Goal: Feedback & Contribution: Contribute content

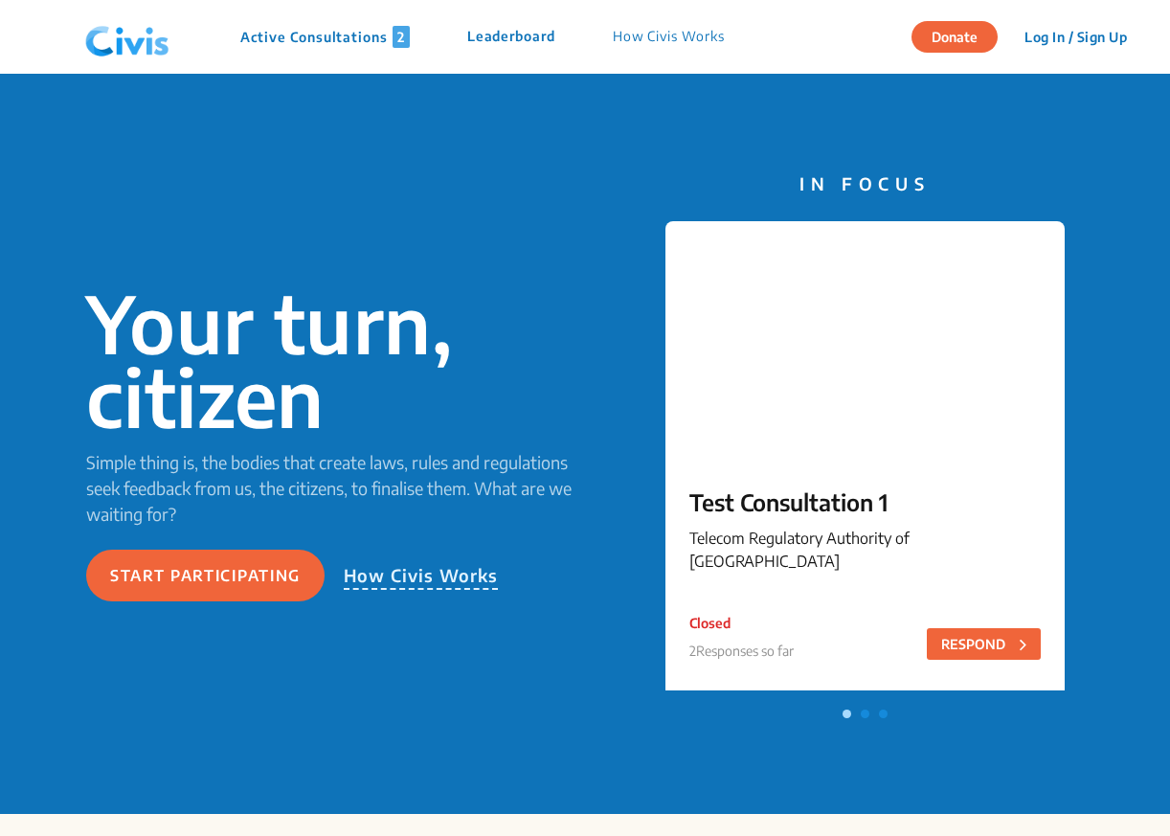
click at [320, 41] on p "Active Consultations 2" at bounding box center [325, 37] width 170 height 22
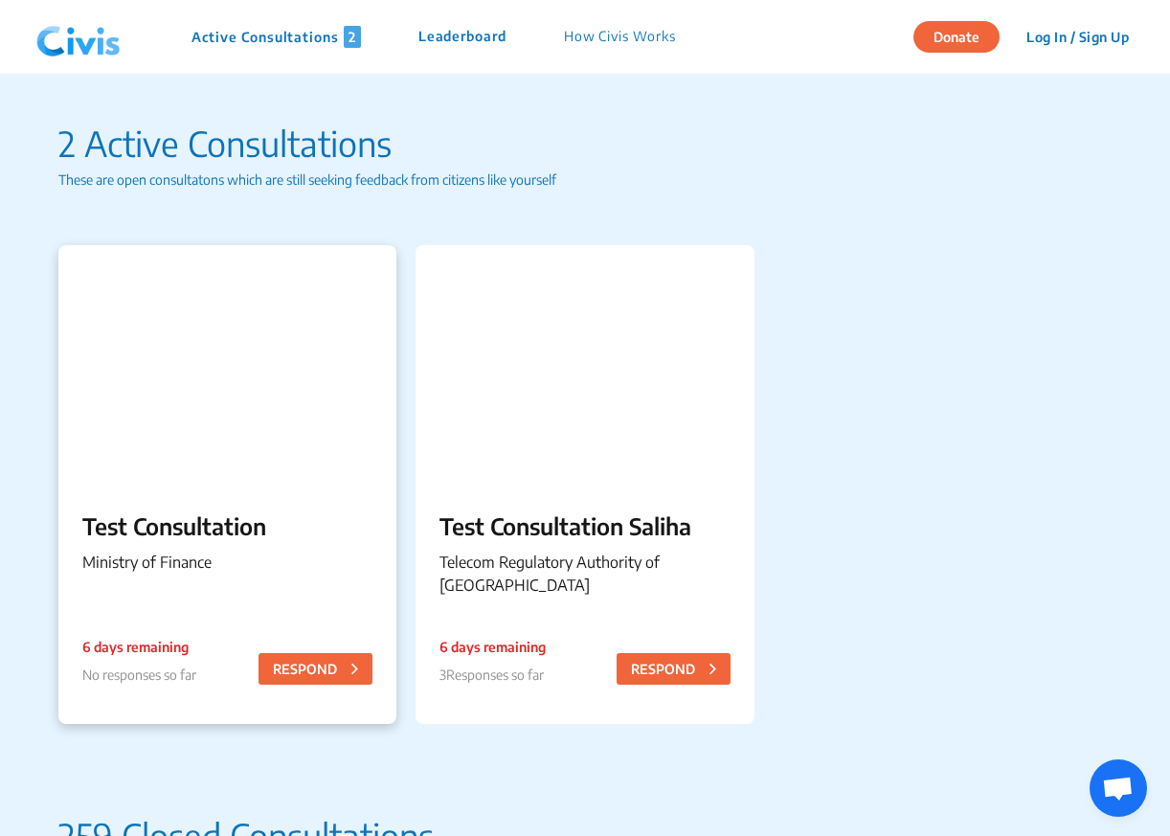
click at [323, 339] on div at bounding box center [227, 364] width 338 height 239
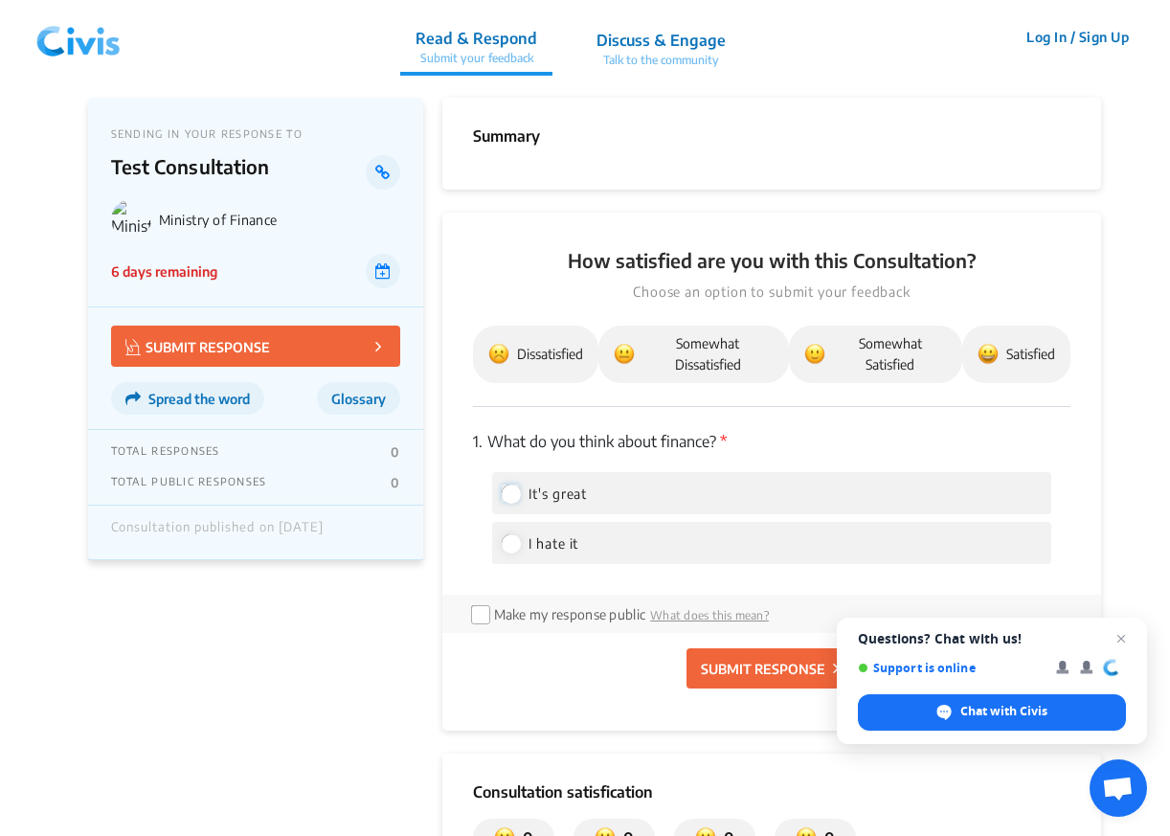
click at [510, 501] on input "It's great" at bounding box center [510, 493] width 17 height 17
radio input "true"
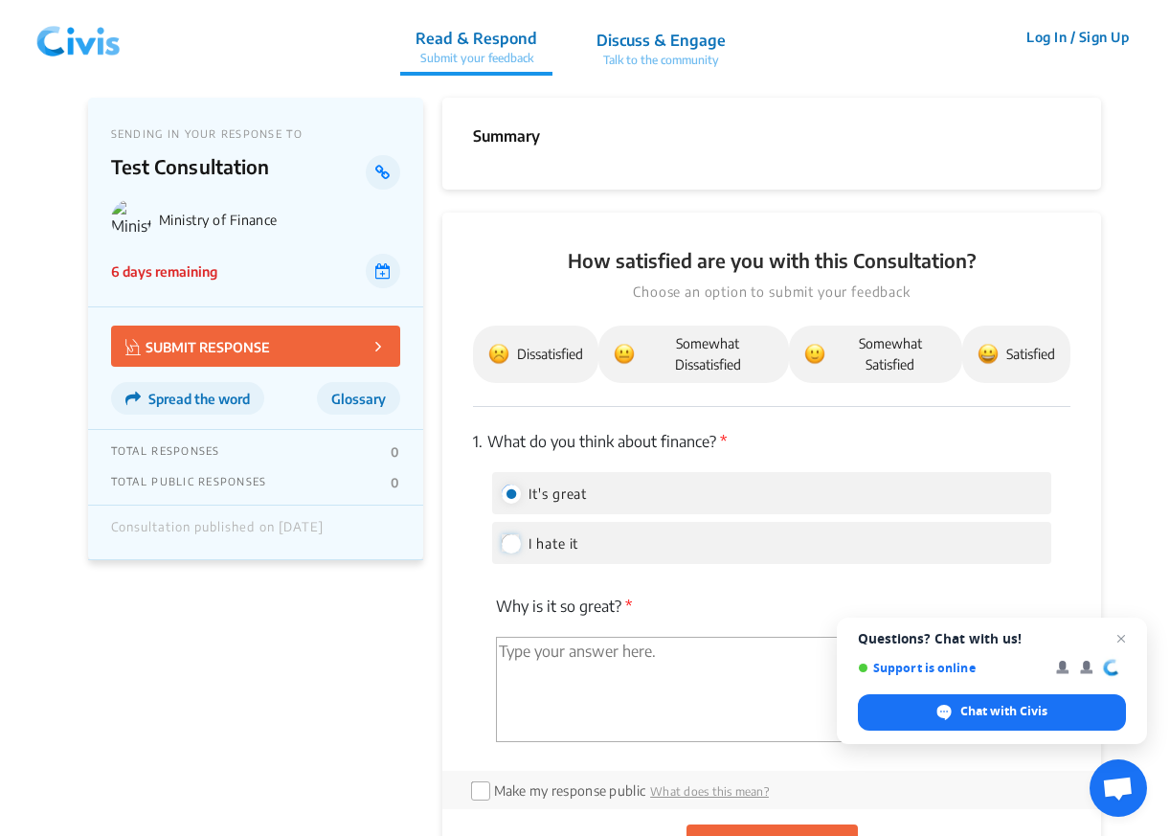
click at [511, 539] on input "I hate it" at bounding box center [510, 542] width 17 height 17
radio input "true"
radio input "false"
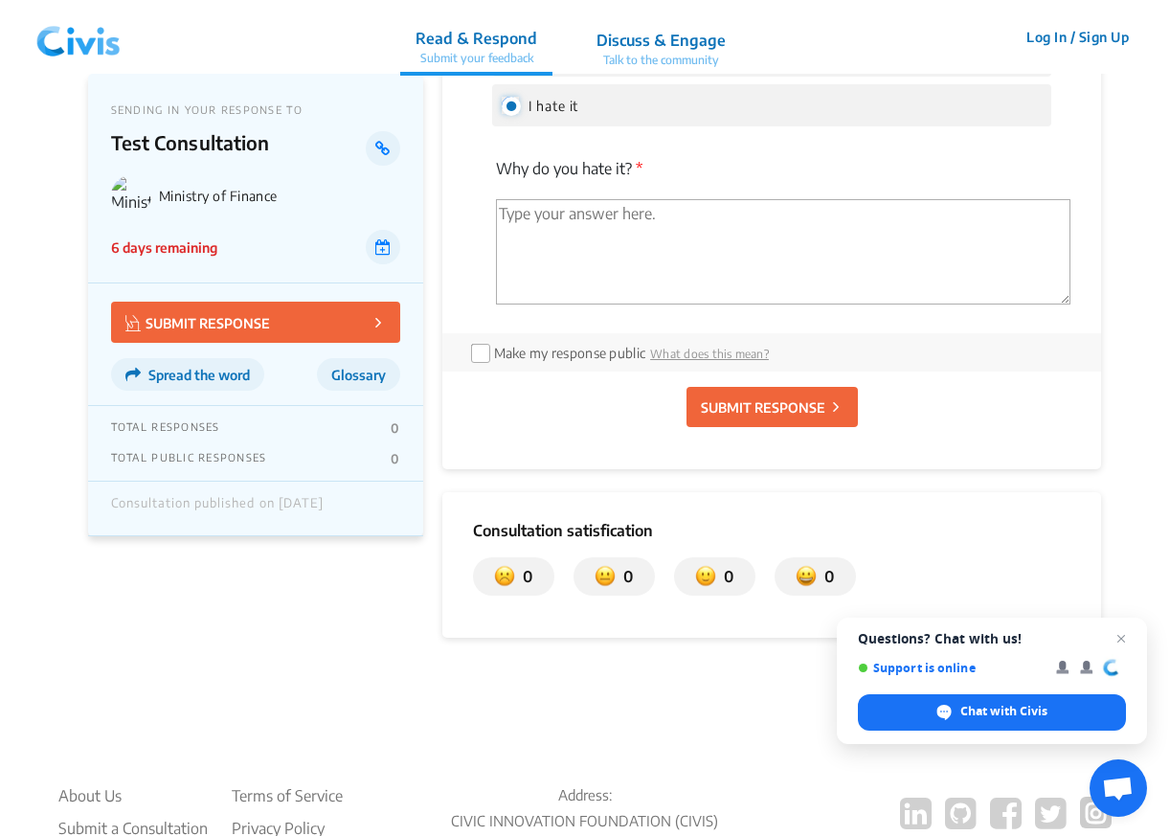
scroll to position [492, 0]
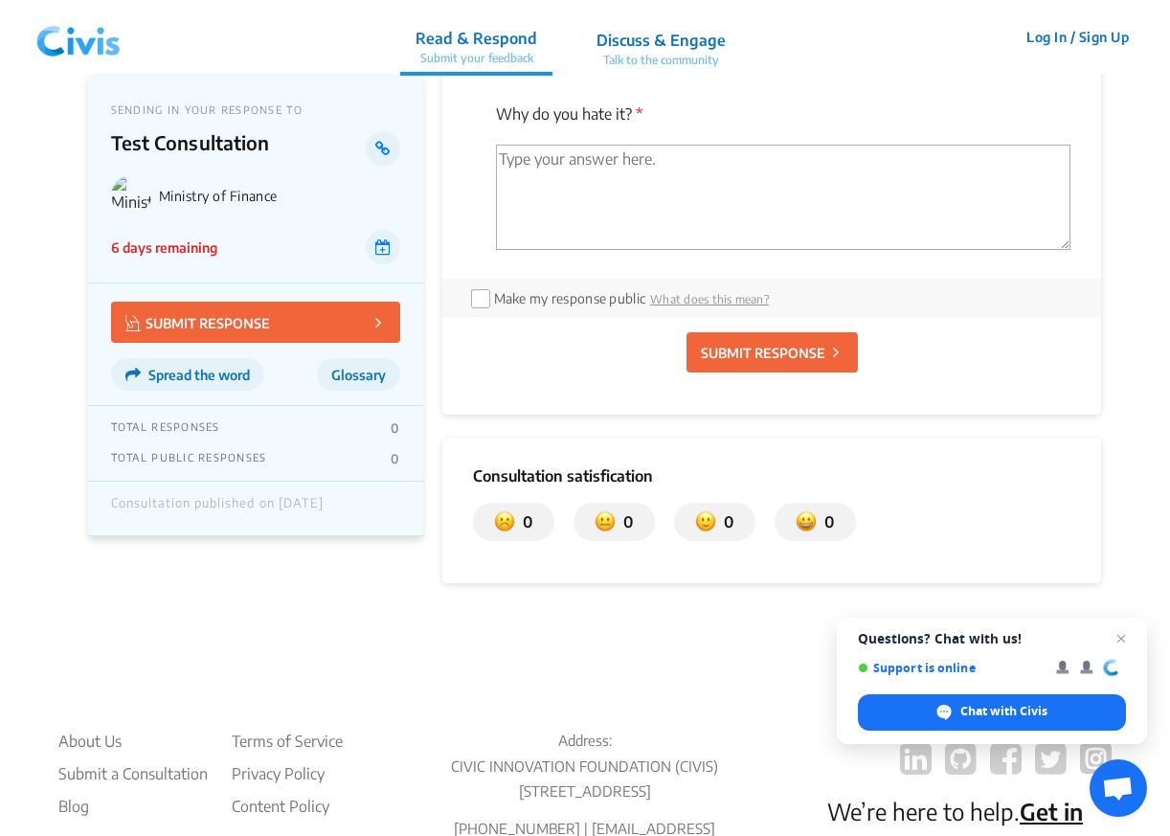
click at [77, 34] on img at bounding box center [79, 37] width 100 height 57
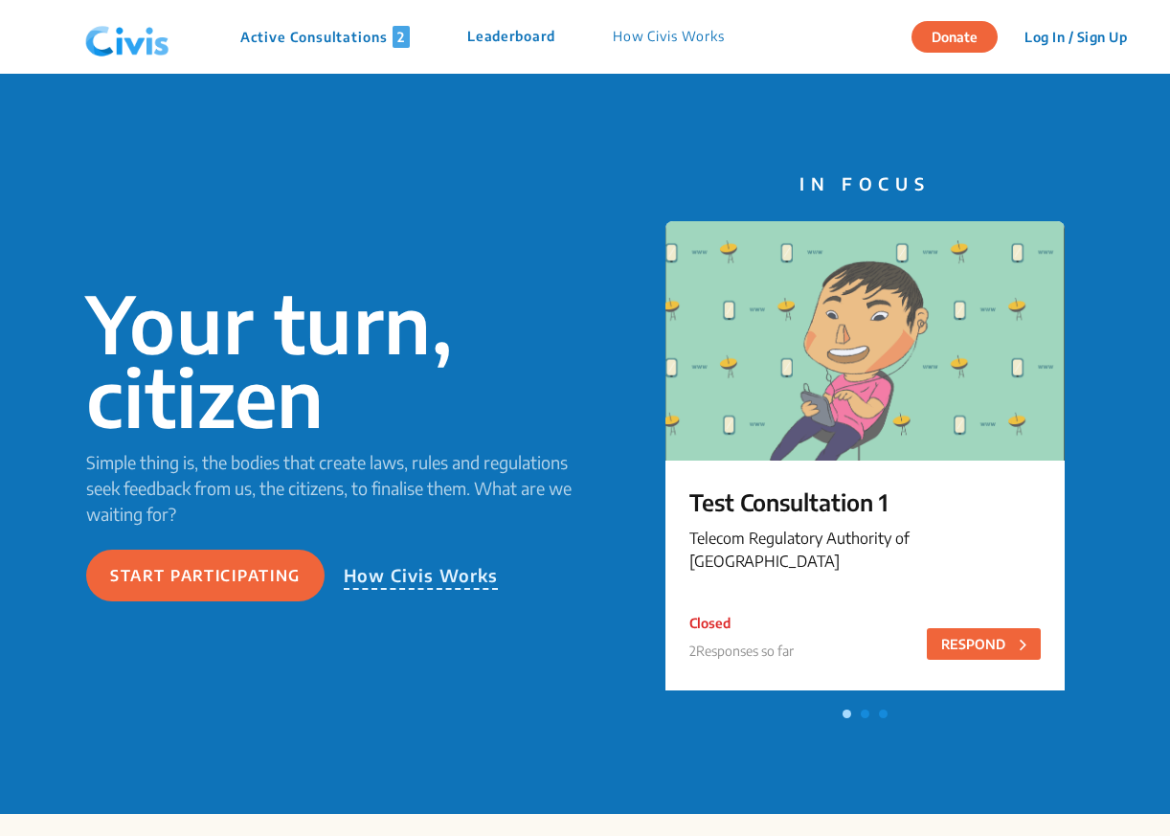
click at [311, 38] on p "Active Consultations 2" at bounding box center [325, 37] width 170 height 22
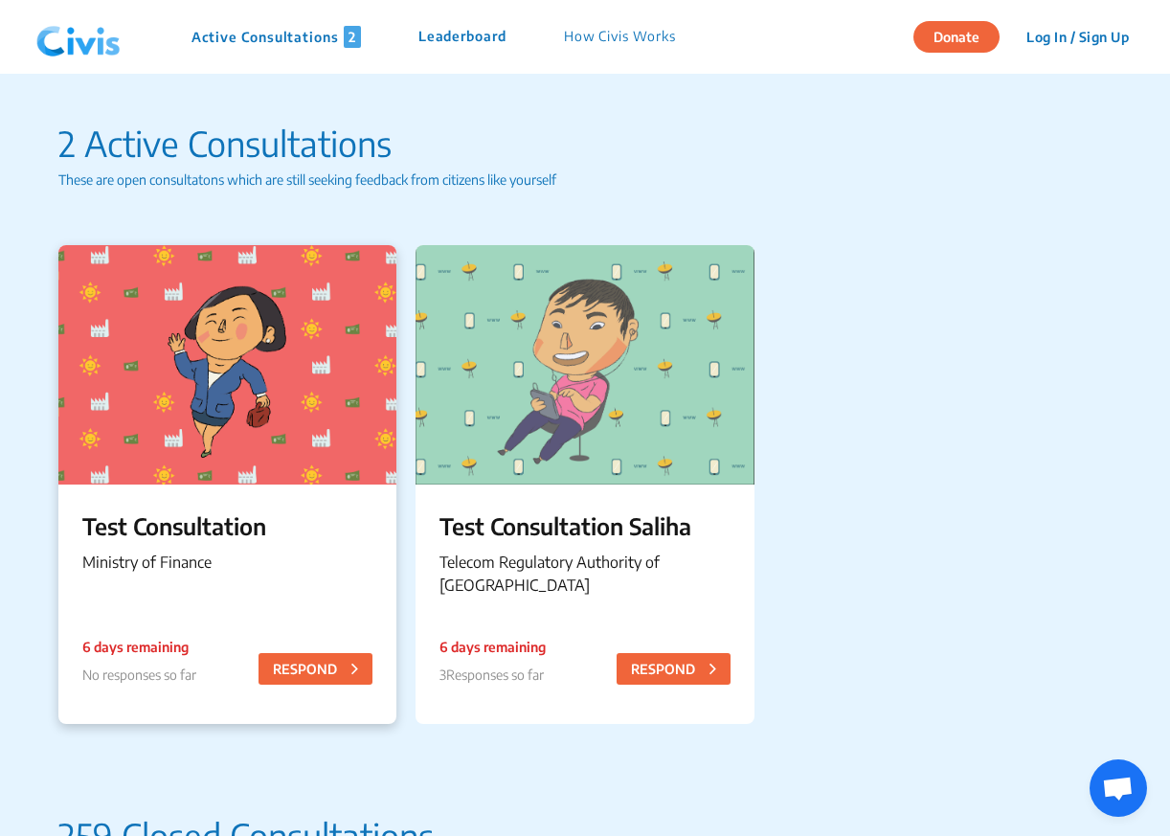
click at [253, 413] on div at bounding box center [227, 364] width 338 height 239
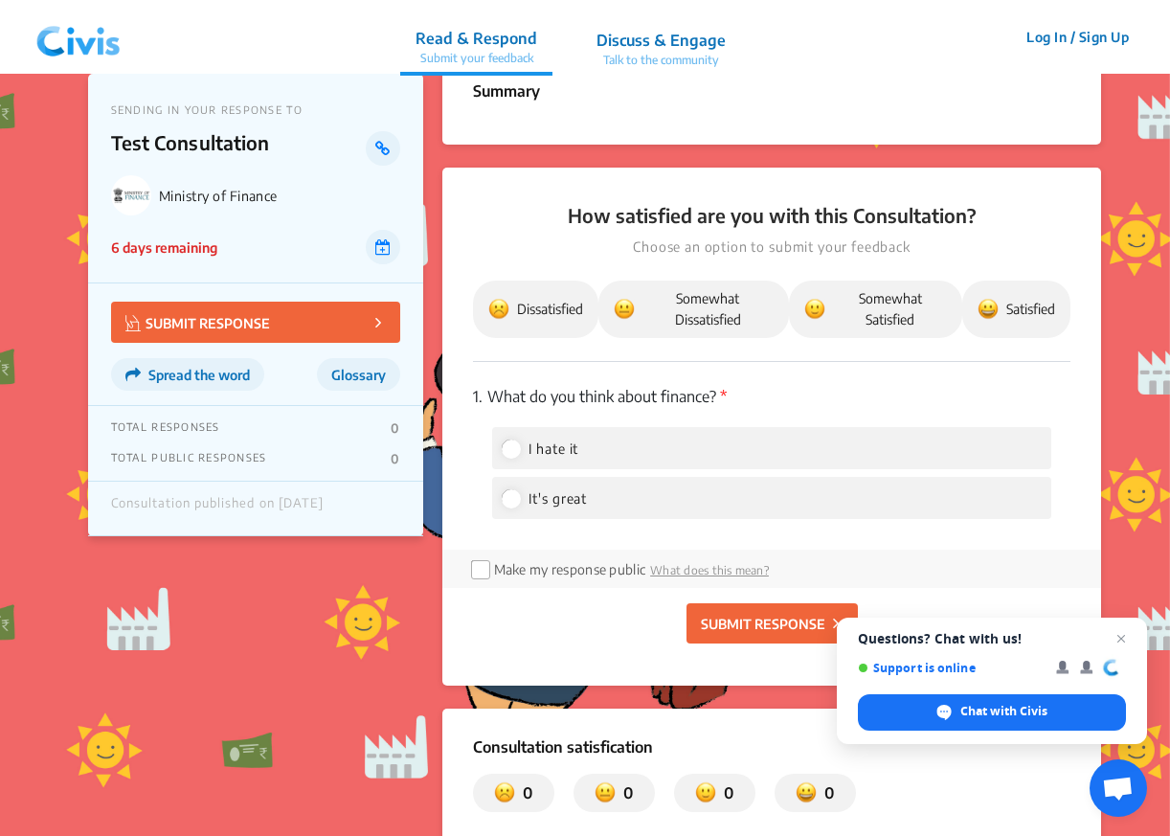
scroll to position [52, 0]
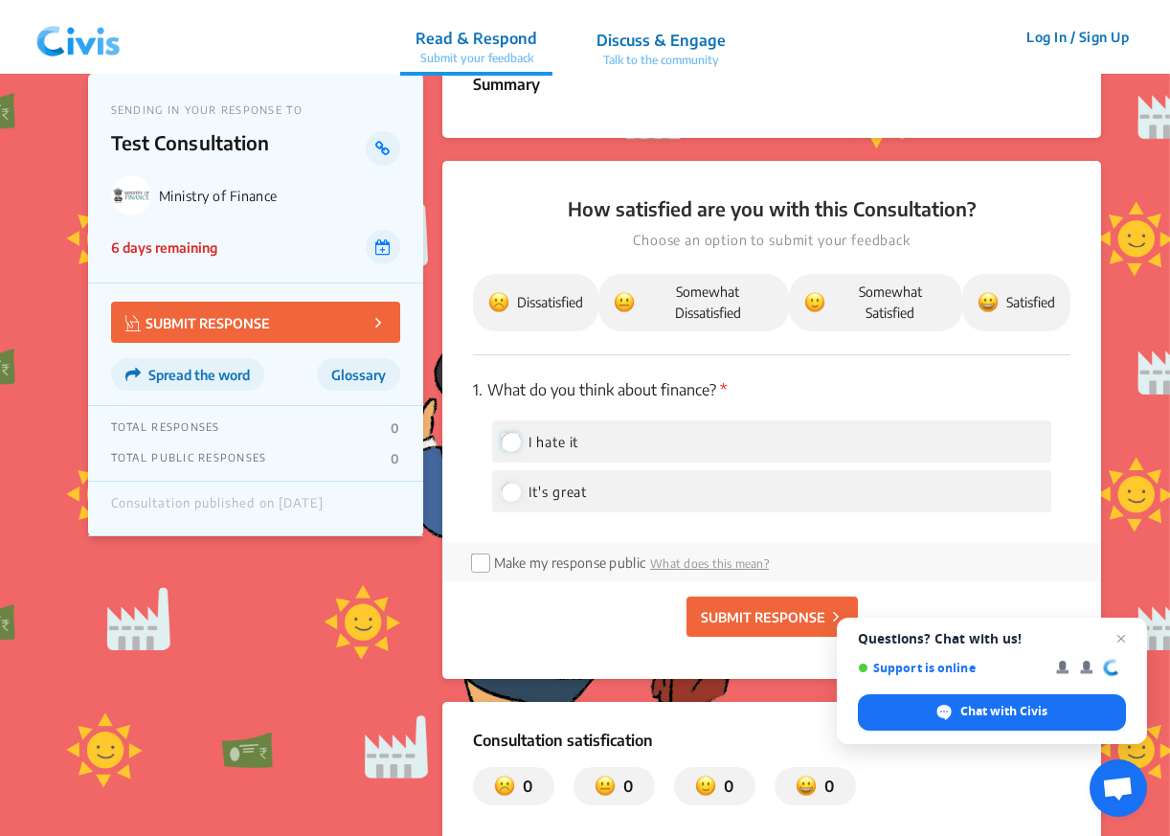
click at [513, 446] on input "I hate it" at bounding box center [510, 441] width 17 height 17
radio input "true"
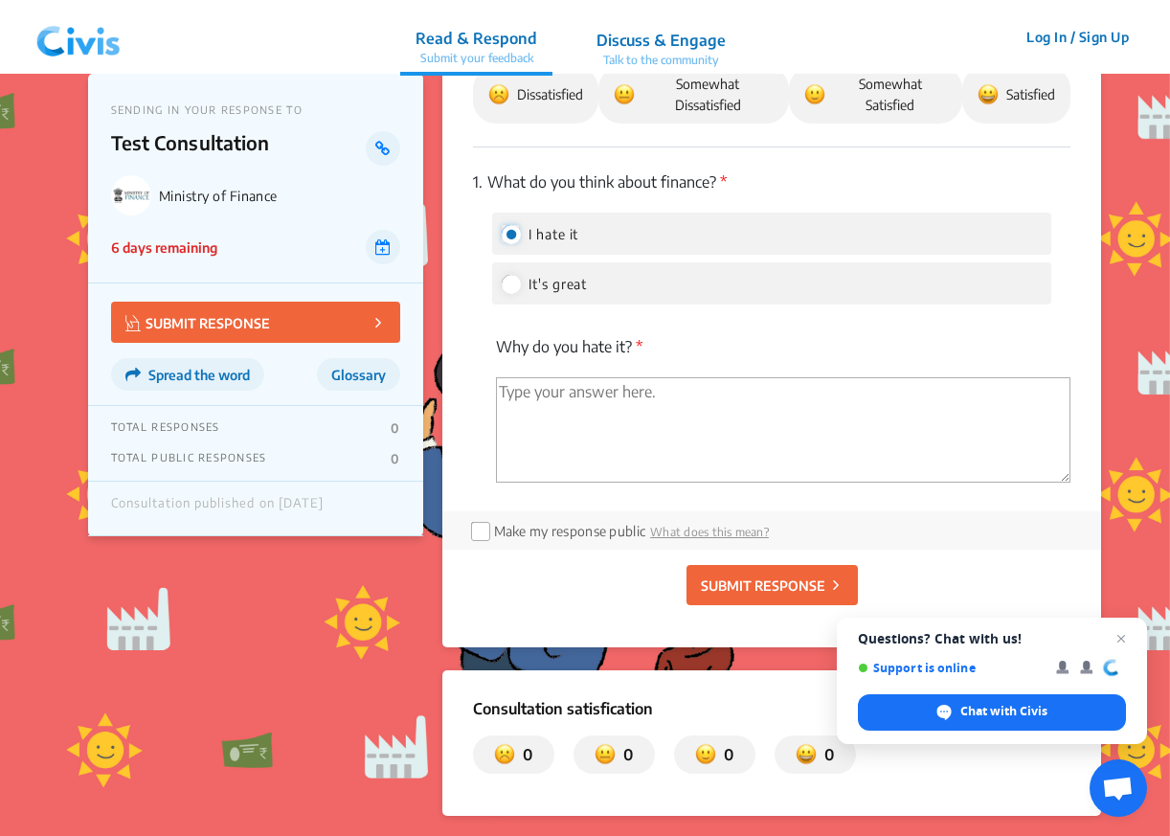
scroll to position [285, 0]
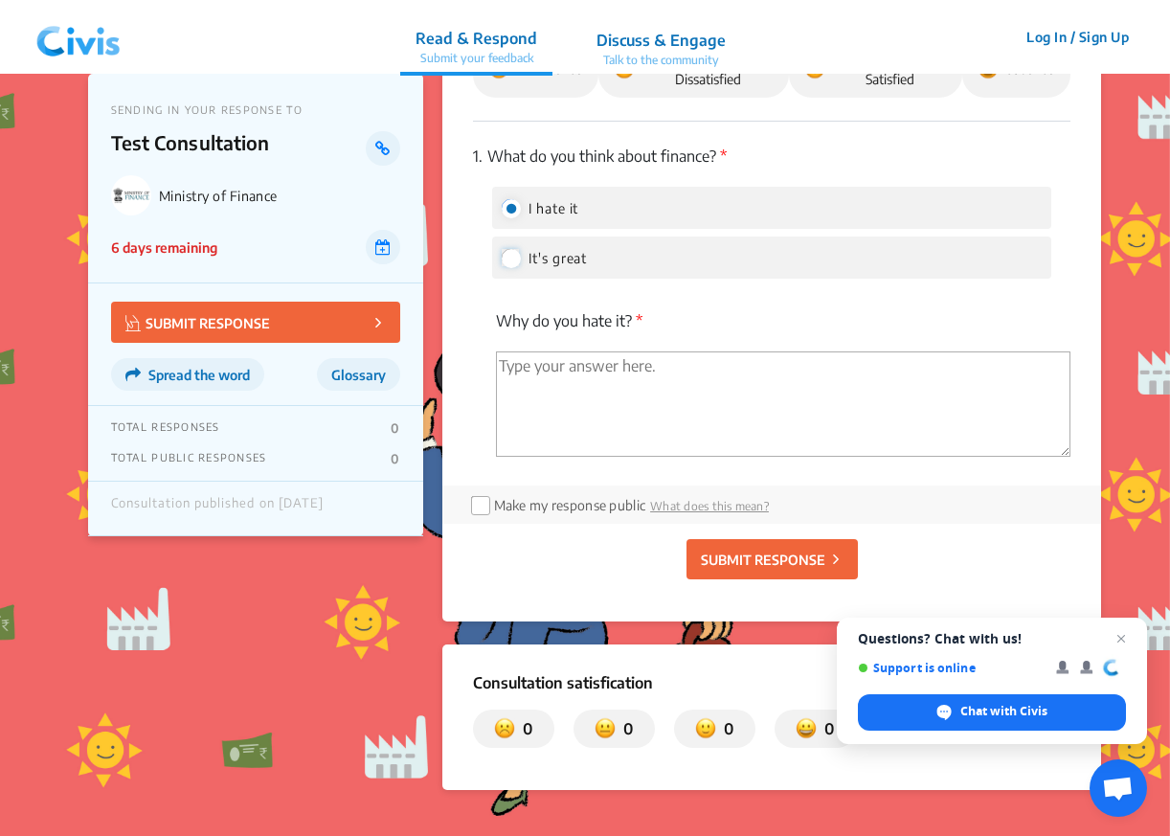
click at [511, 258] on input "It's great" at bounding box center [510, 257] width 17 height 17
radio input "true"
click at [600, 207] on div "I hate it" at bounding box center [772, 208] width 560 height 42
click at [542, 196] on label "I hate it" at bounding box center [541, 207] width 78 height 23
click at [519, 199] on input "I hate it" at bounding box center [510, 207] width 17 height 17
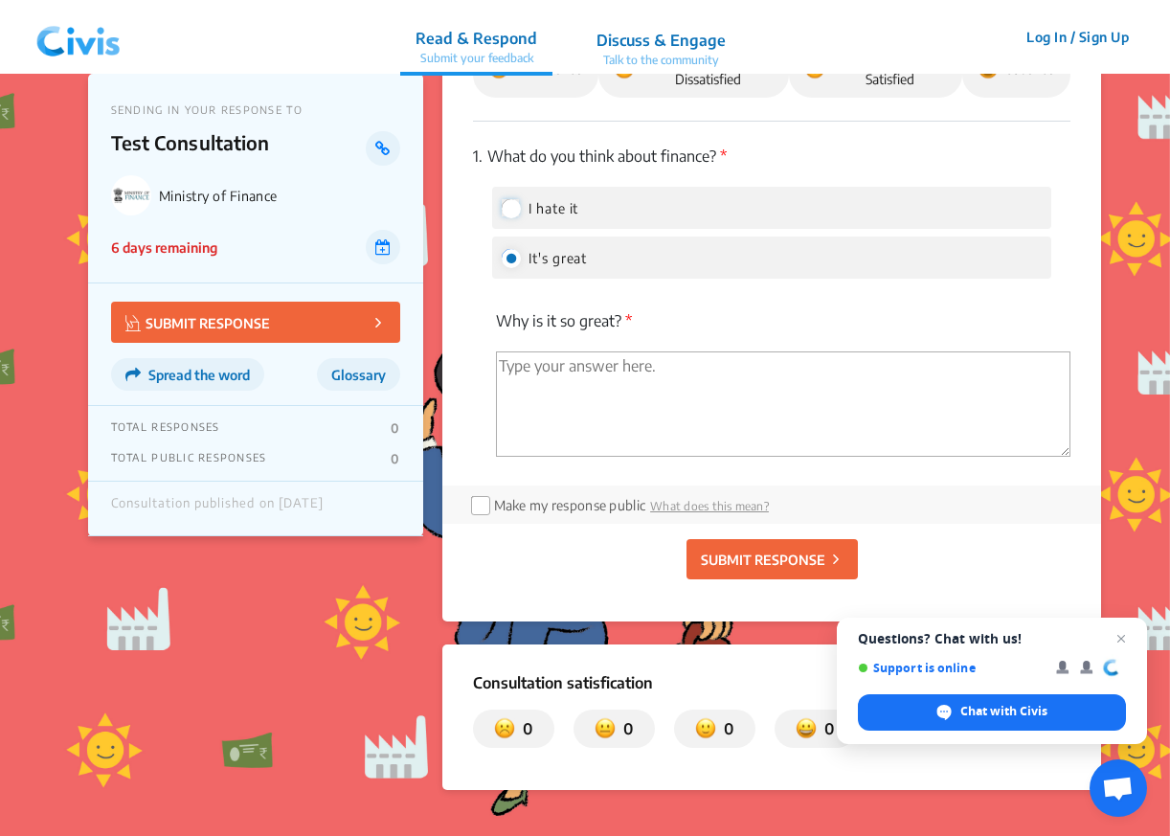
radio input "true"
radio input "false"
click at [534, 390] on textarea "'Type your answer here.' | translate" at bounding box center [784, 403] width 576 height 105
click at [557, 390] on textarea "'Type your answer here.' | translate" at bounding box center [784, 403] width 576 height 105
type textarea "Test"
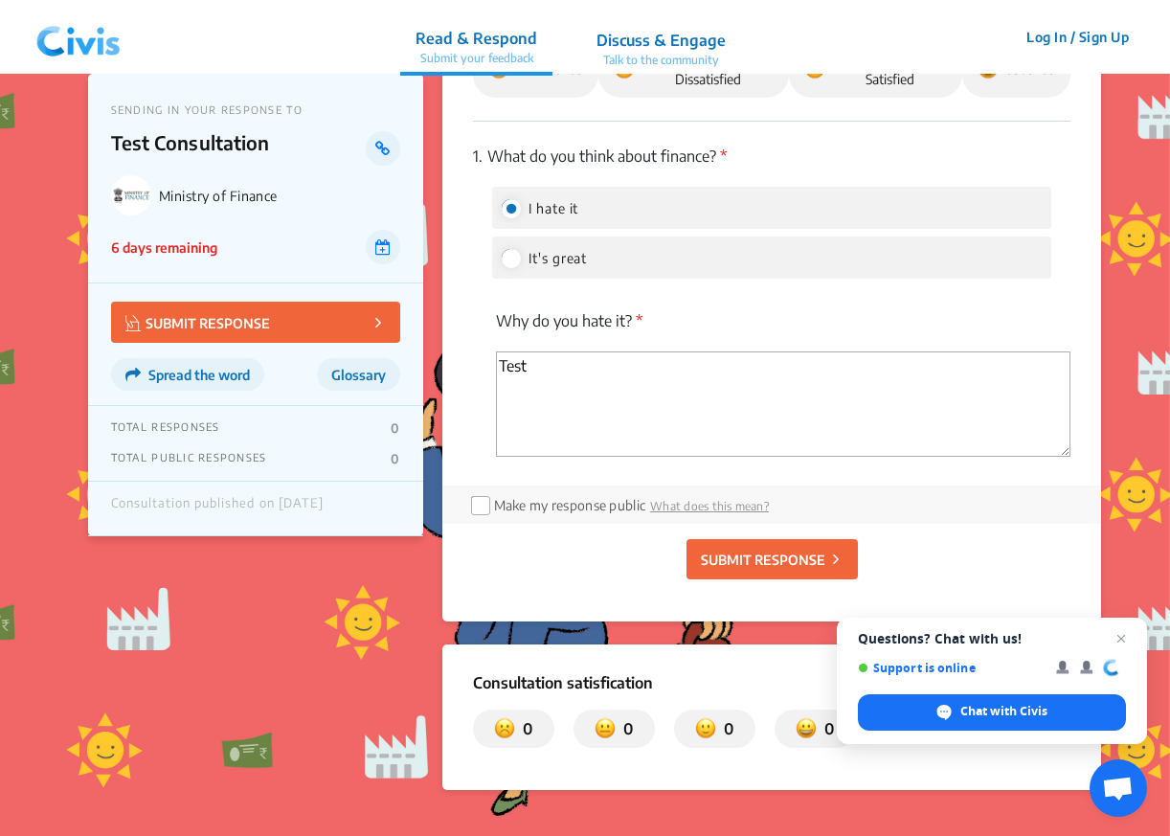
click at [709, 561] on p "SUBMIT RESPONSE" at bounding box center [763, 560] width 125 height 20
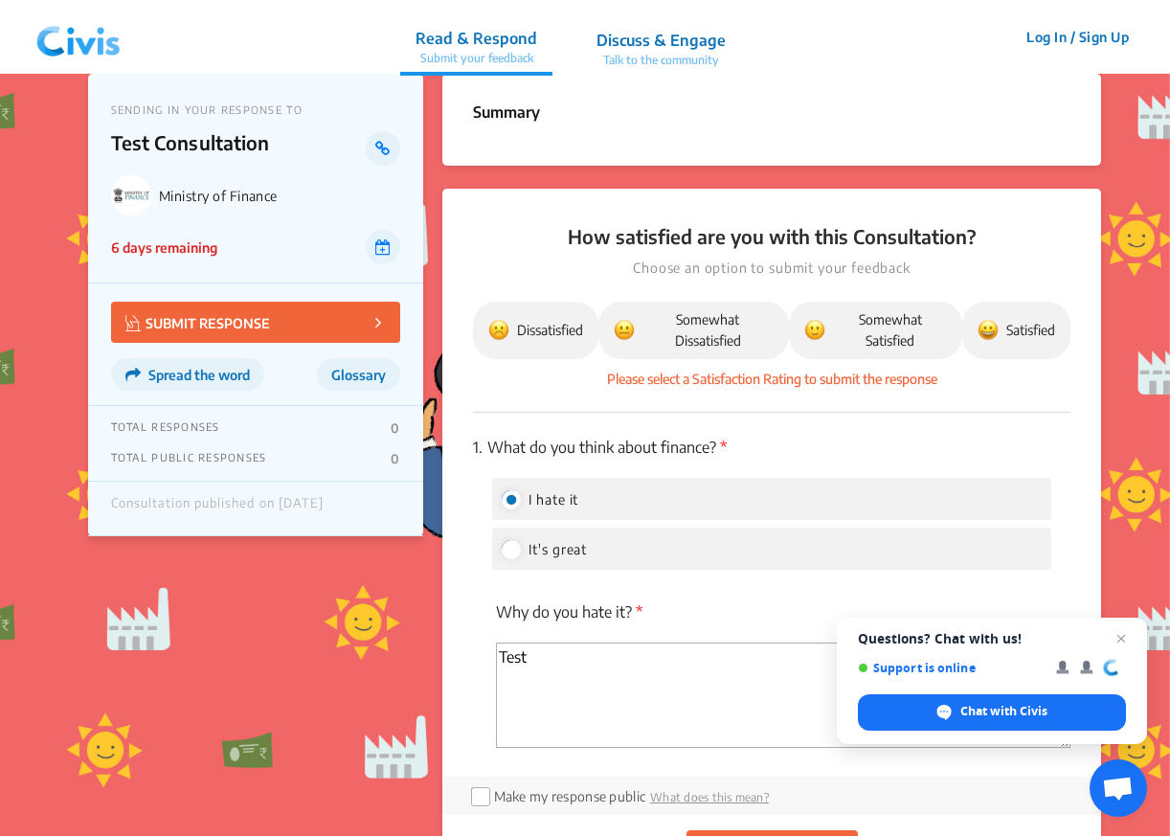
scroll to position [0, 0]
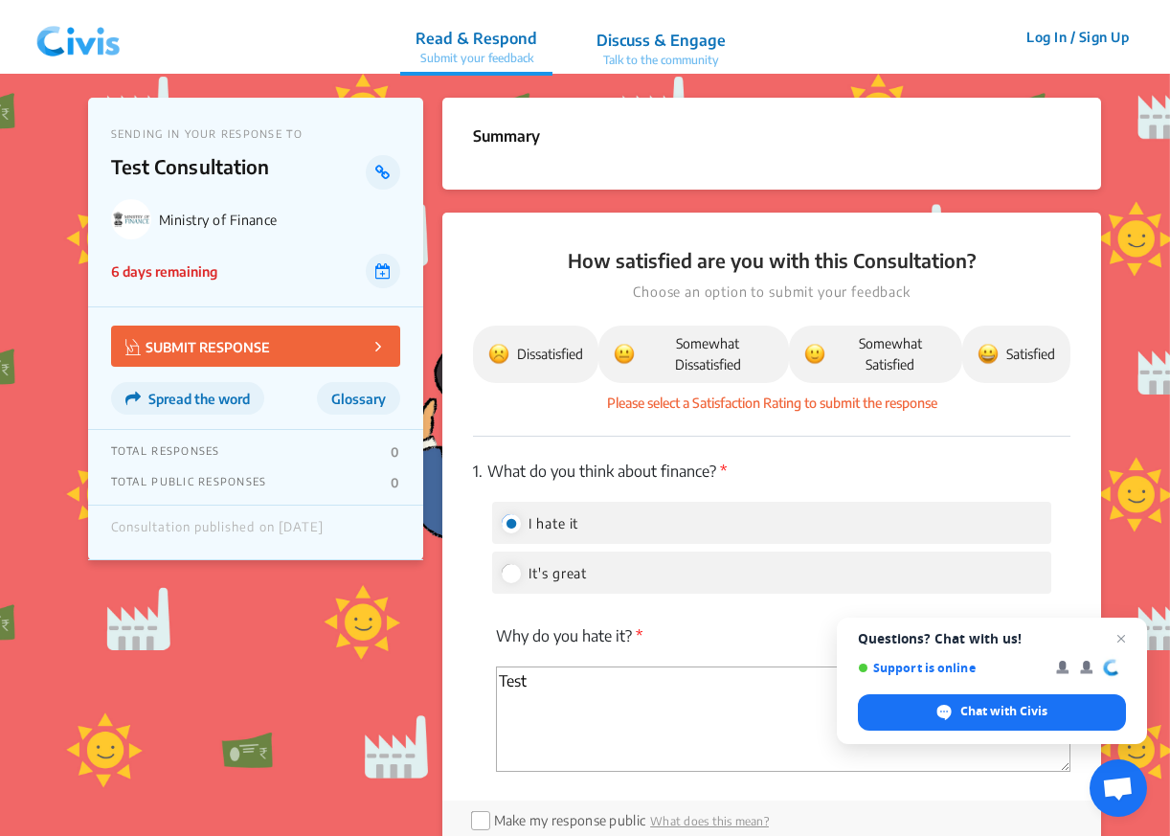
click at [695, 368] on span "Somewhat Dissatisfied" at bounding box center [694, 354] width 160 height 42
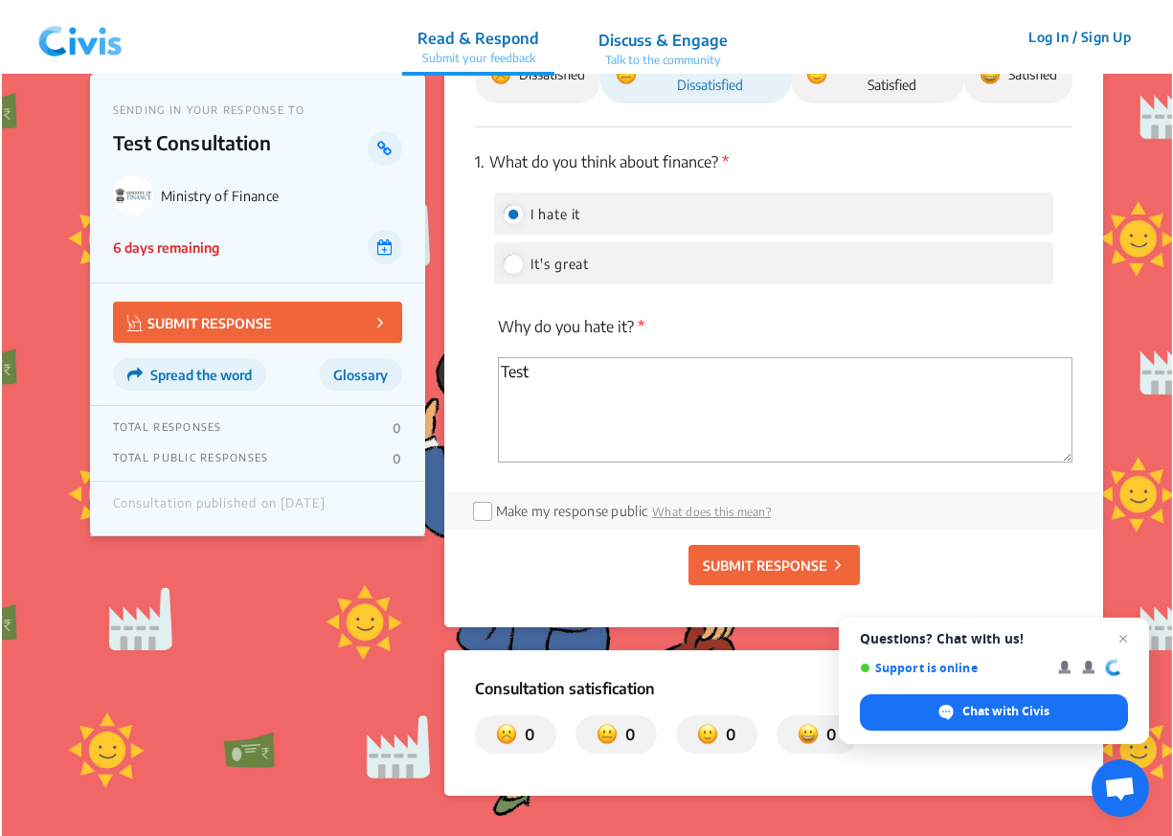
scroll to position [281, 0]
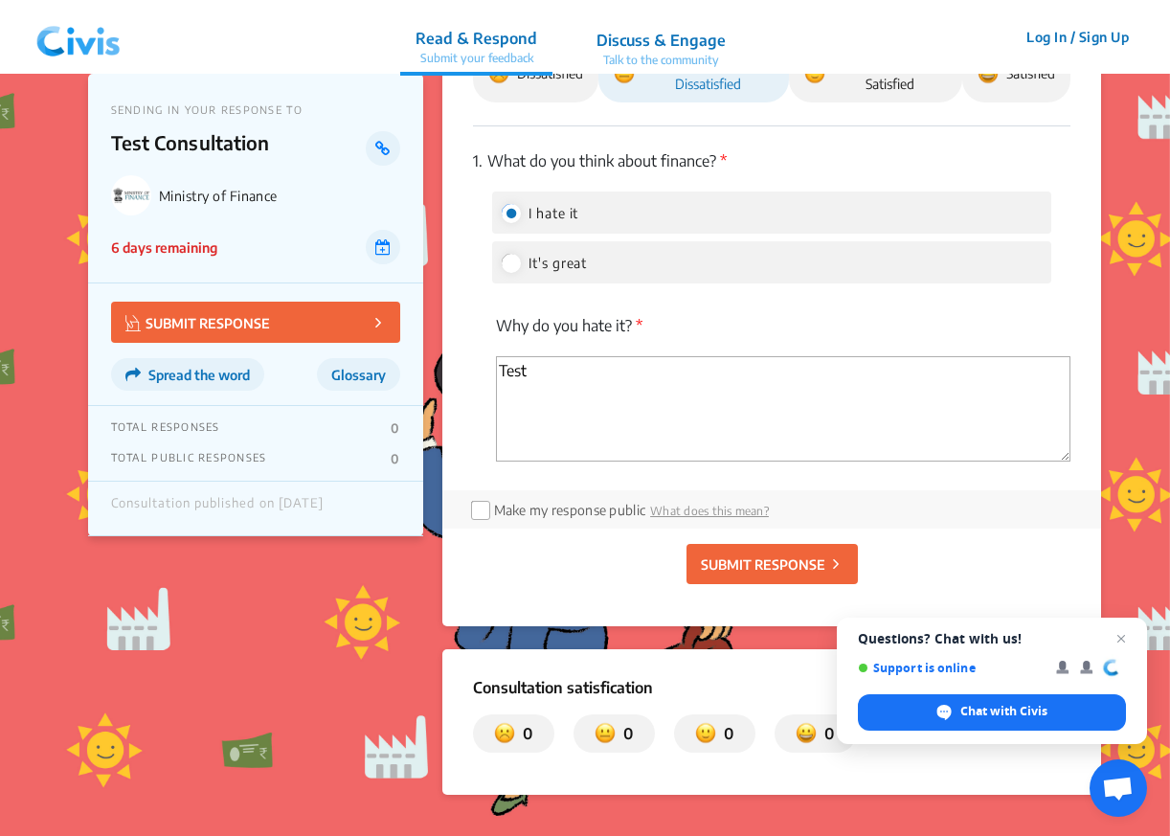
click at [714, 564] on p "SUBMIT RESPONSE" at bounding box center [763, 565] width 125 height 20
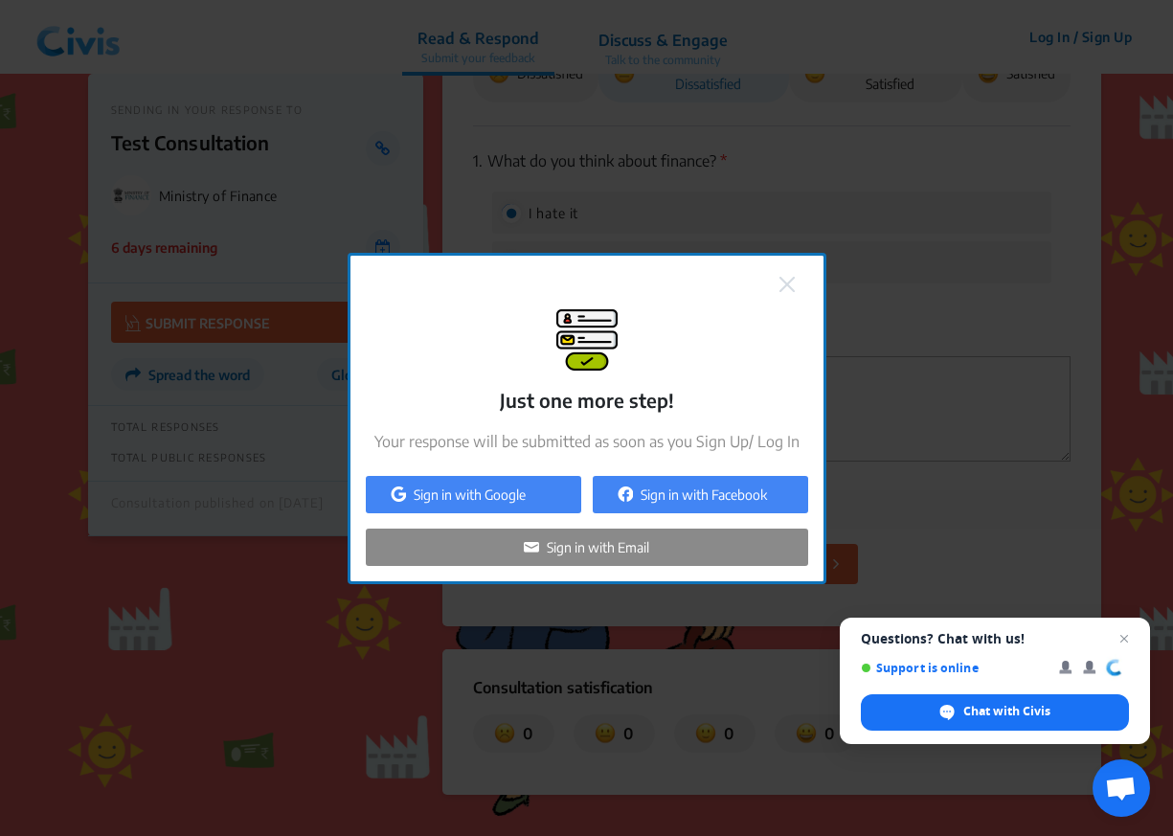
click at [788, 275] on button at bounding box center [787, 283] width 27 height 25
click at [781, 285] on img at bounding box center [787, 284] width 15 height 15
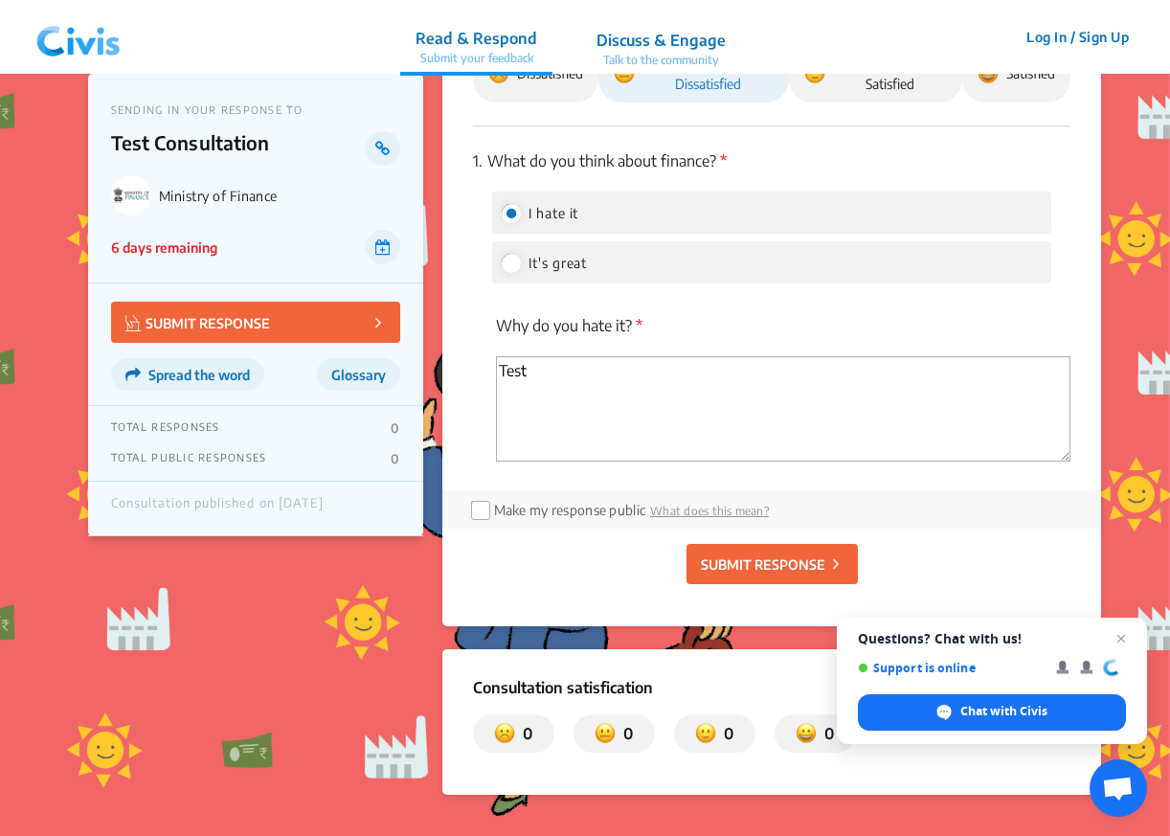
click at [718, 556] on p "SUBMIT RESPONSE" at bounding box center [763, 565] width 125 height 20
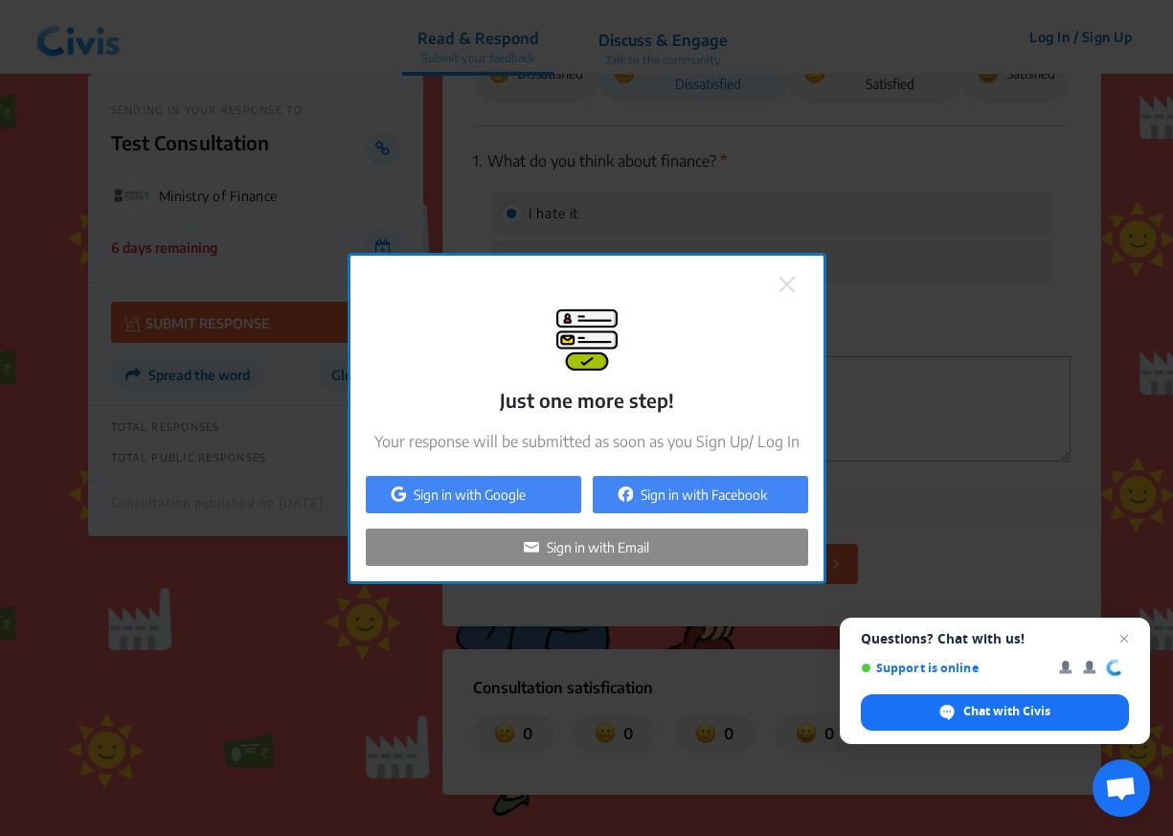
click at [503, 490] on p "Sign in with Google" at bounding box center [470, 495] width 112 height 20
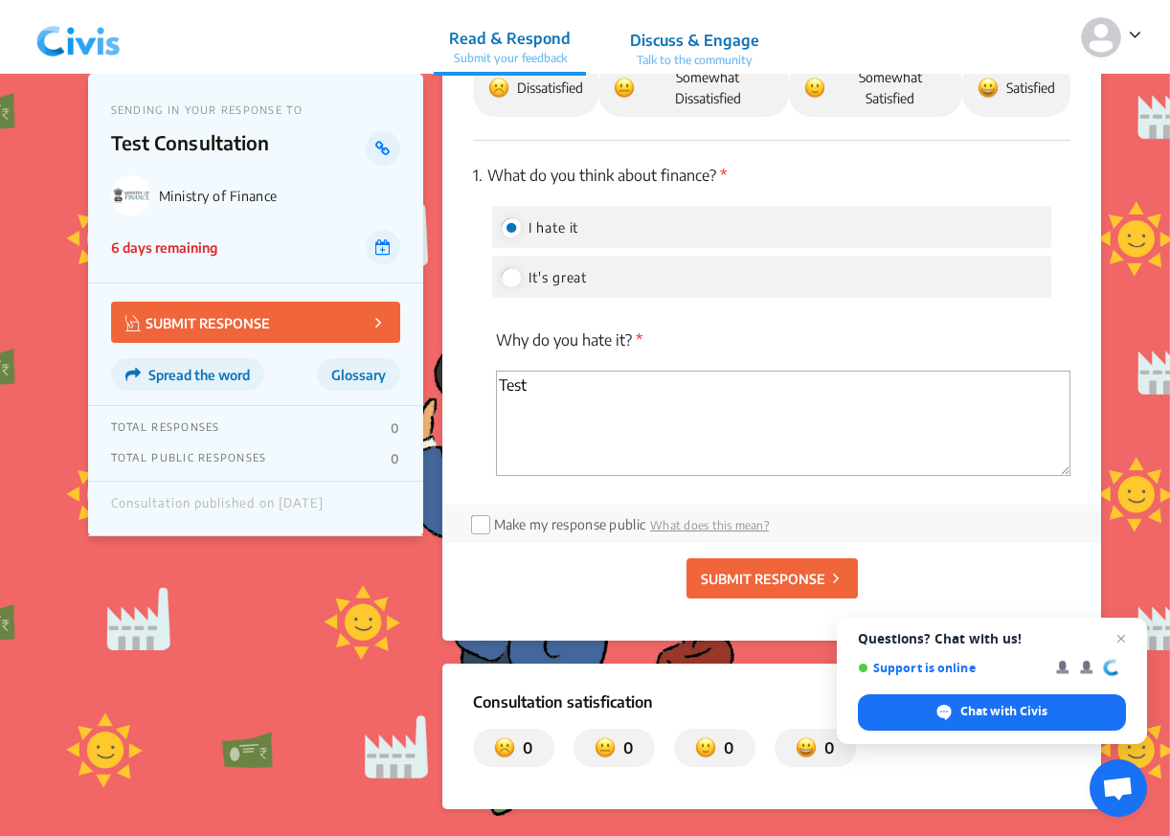
scroll to position [268, 0]
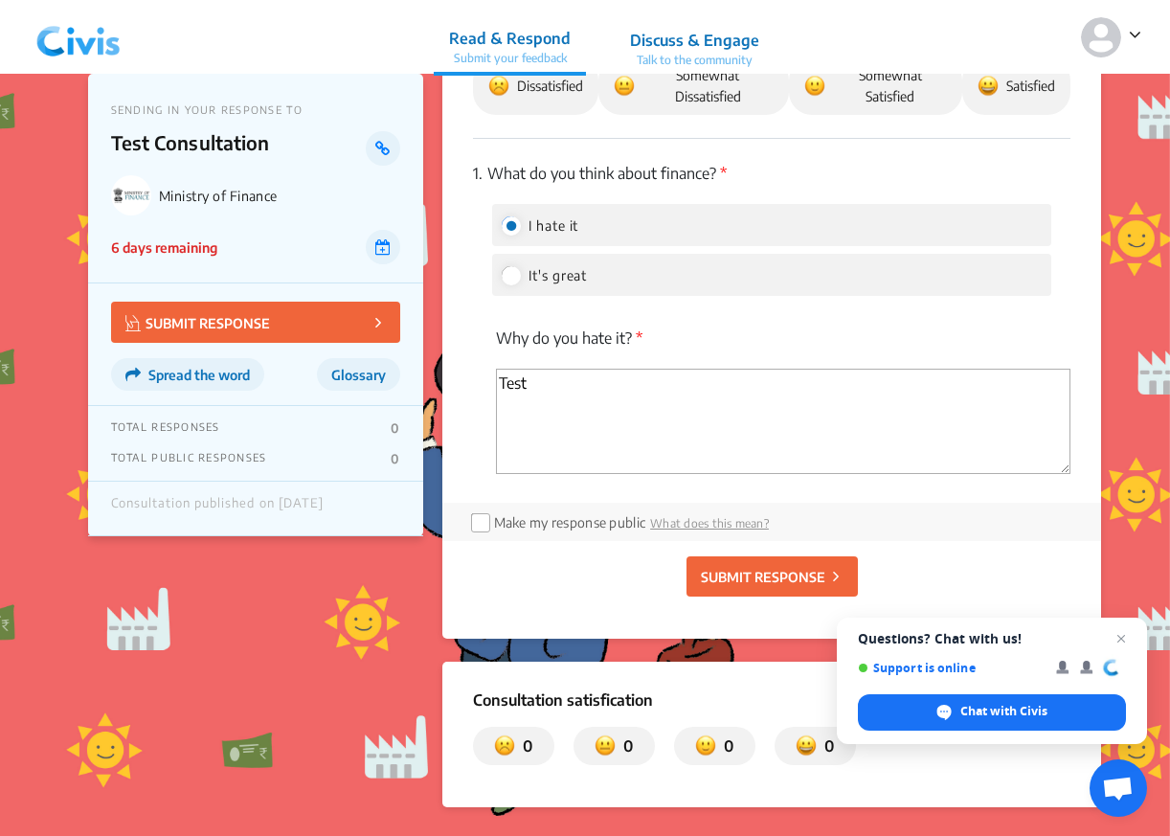
click at [680, 86] on span "Somewhat Dissatisfied" at bounding box center [694, 86] width 160 height 42
click at [754, 577] on p "SUBMIT RESPONSE" at bounding box center [763, 577] width 125 height 20
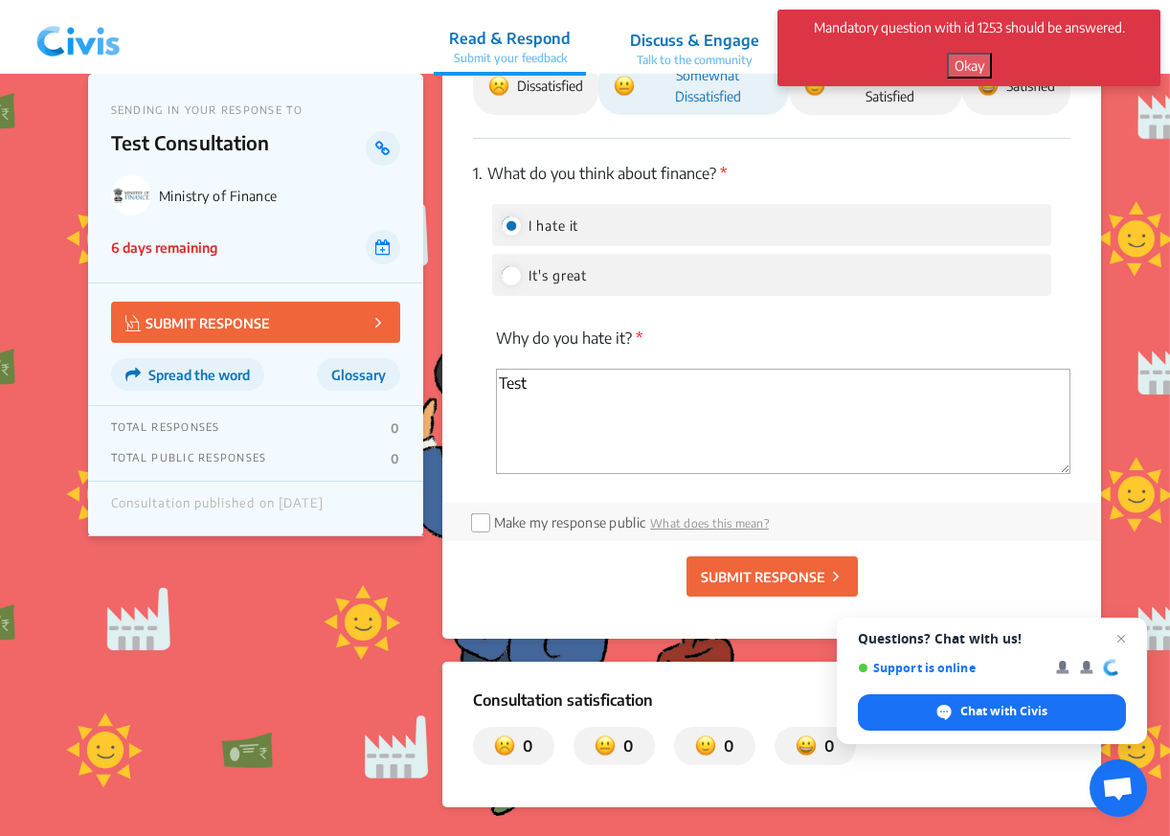
click at [967, 71] on button "Okay" at bounding box center [969, 66] width 45 height 26
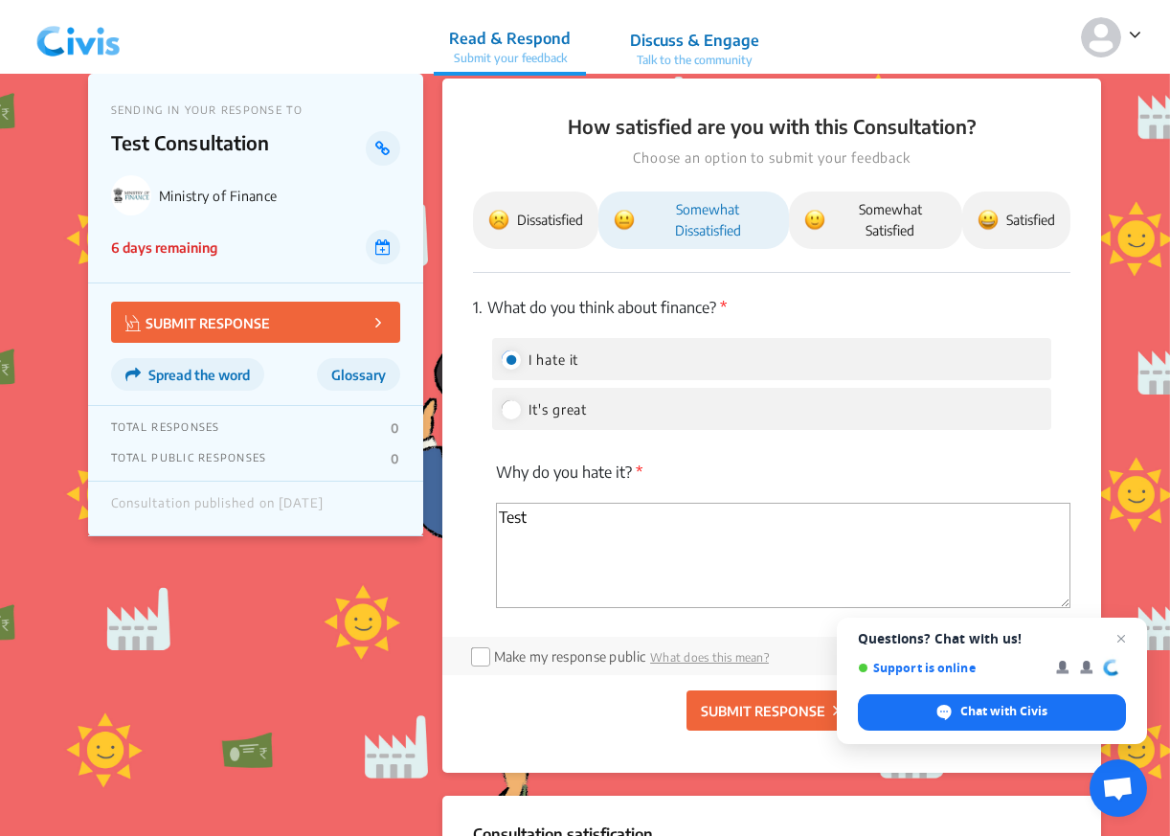
scroll to position [130, 0]
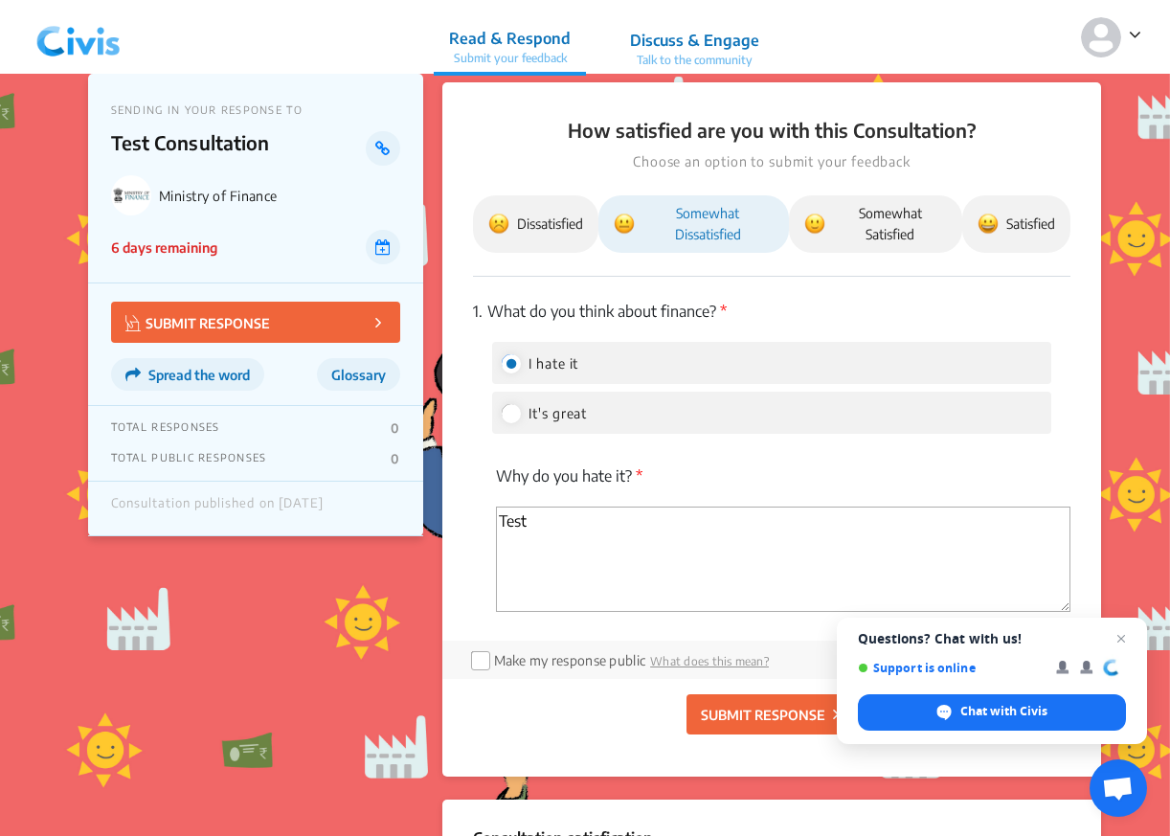
click at [532, 417] on span "It's great" at bounding box center [558, 413] width 58 height 16
click at [519, 417] on input "It's great" at bounding box center [510, 412] width 17 height 17
radio input "true"
click at [530, 366] on span "I hate it" at bounding box center [554, 363] width 51 height 16
click at [519, 366] on input "I hate it" at bounding box center [510, 362] width 17 height 17
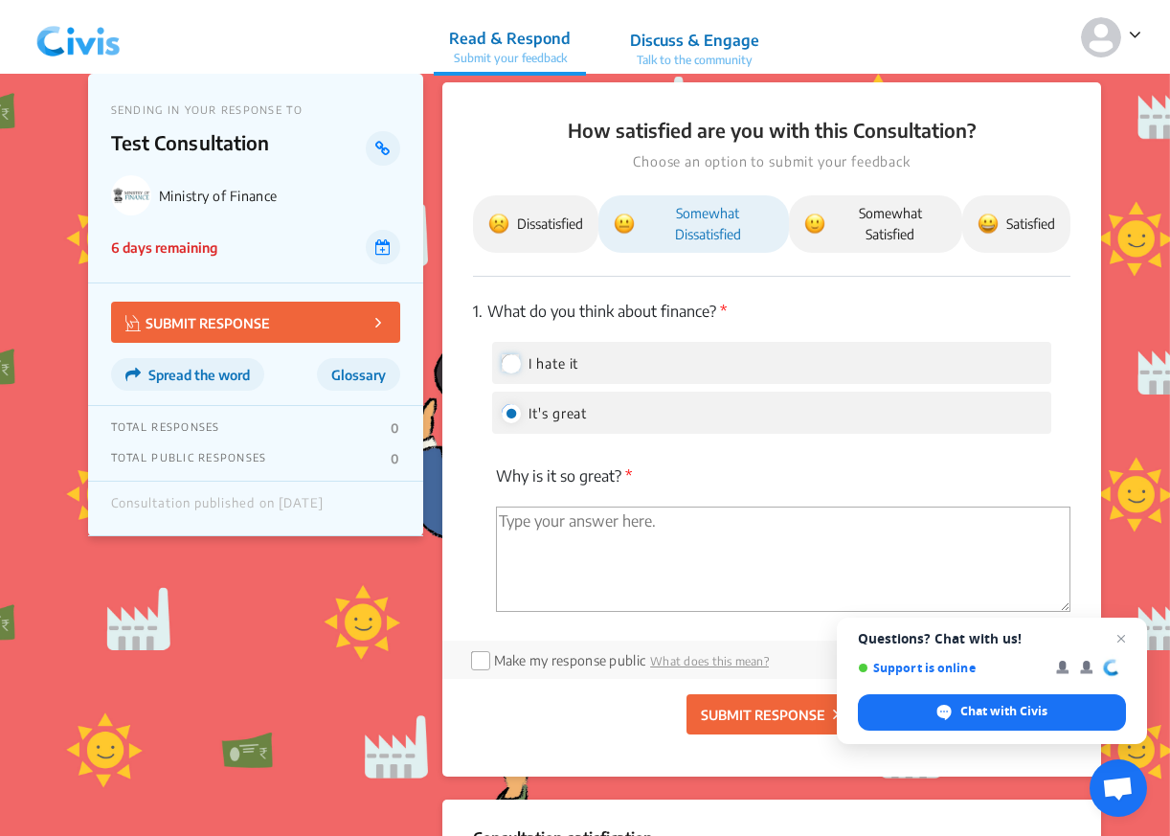
radio input "true"
click at [534, 408] on span "It's great" at bounding box center [558, 413] width 58 height 16
click at [519, 408] on input "It's great" at bounding box center [510, 412] width 17 height 17
radio input "true"
click at [546, 374] on label "I hate it" at bounding box center [541, 362] width 78 height 23
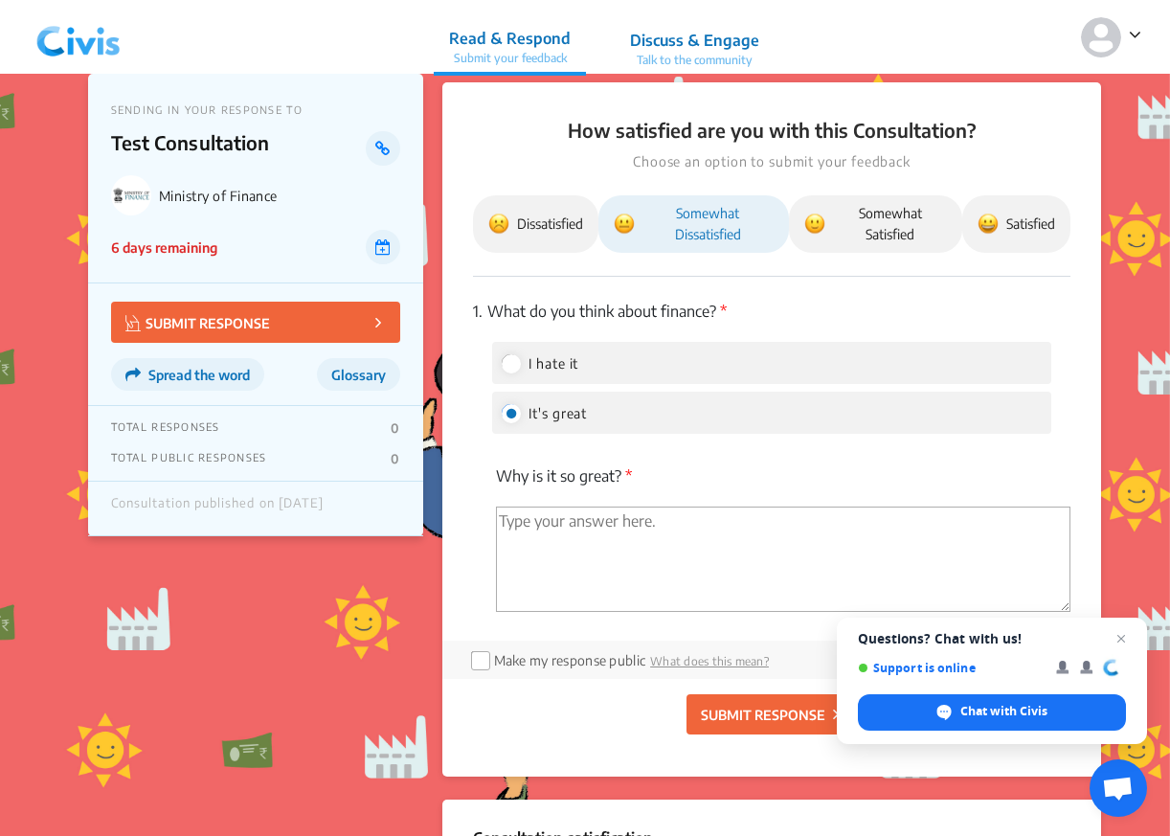
click at [519, 372] on input "I hate it" at bounding box center [510, 362] width 17 height 17
radio input "true"
radio input "false"
click at [725, 708] on p "SUBMIT RESPONSE" at bounding box center [763, 715] width 125 height 20
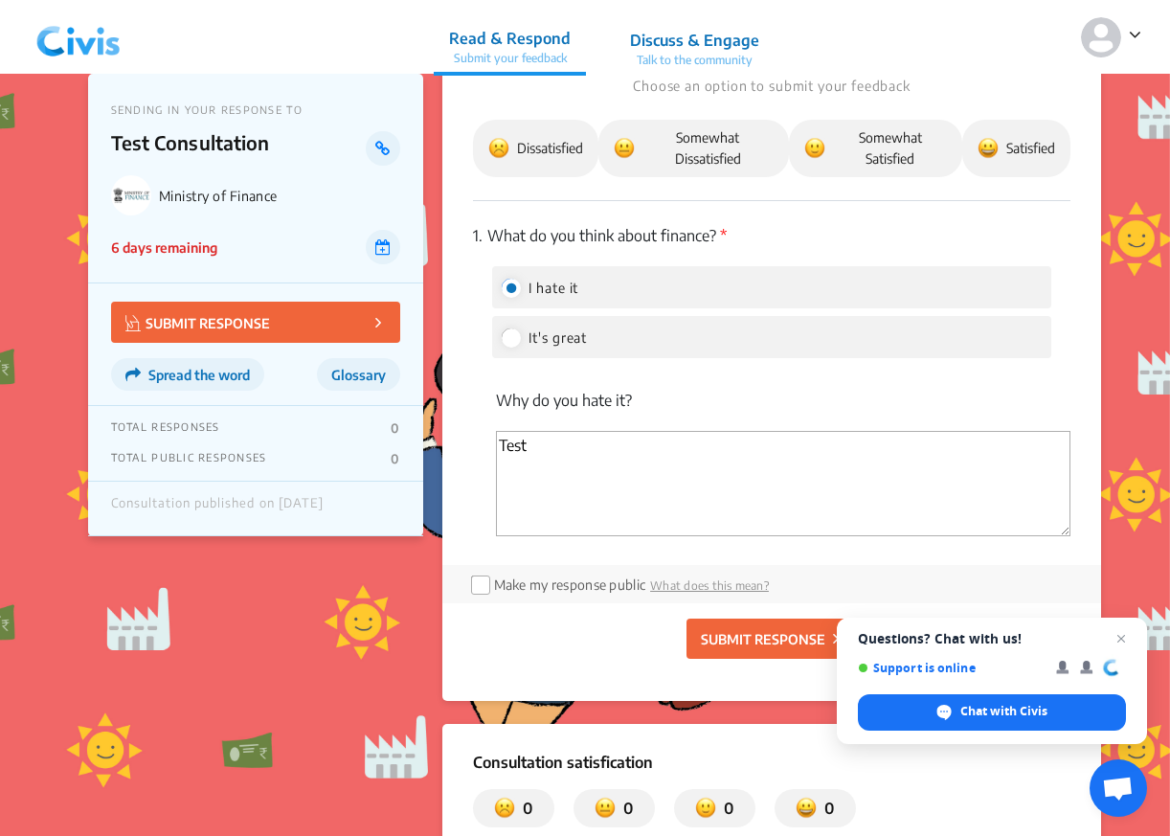
scroll to position [256, 0]
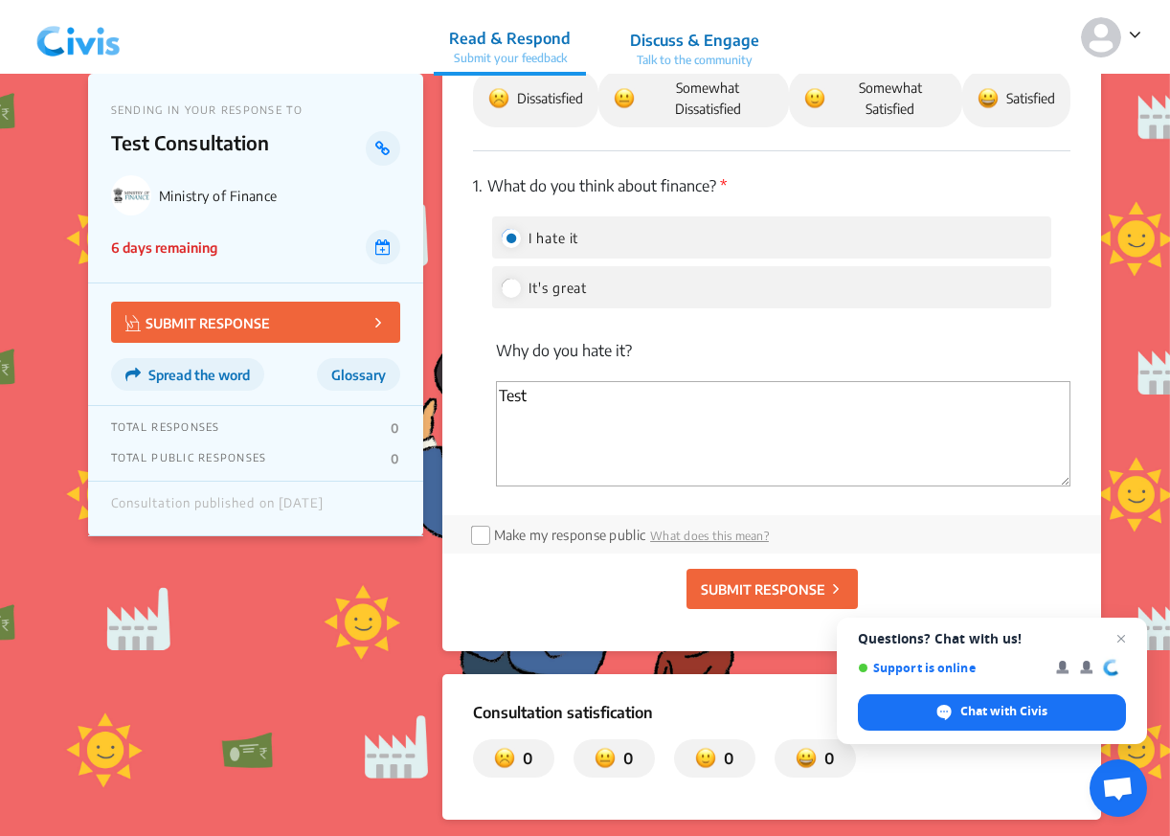
click at [700, 92] on span "Somewhat Dissatisfied" at bounding box center [694, 99] width 160 height 42
click at [739, 592] on p "SUBMIT RESPONSE" at bounding box center [763, 589] width 125 height 20
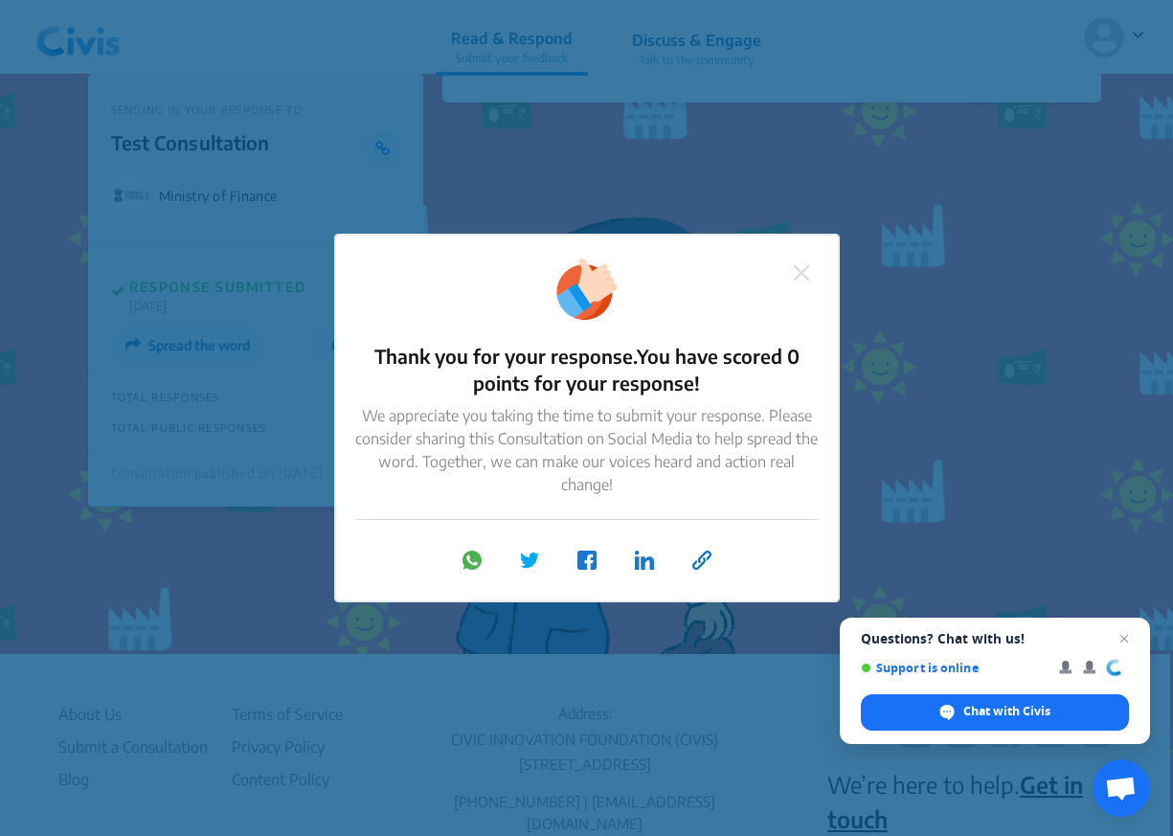
click at [802, 272] on img at bounding box center [801, 272] width 15 height 15
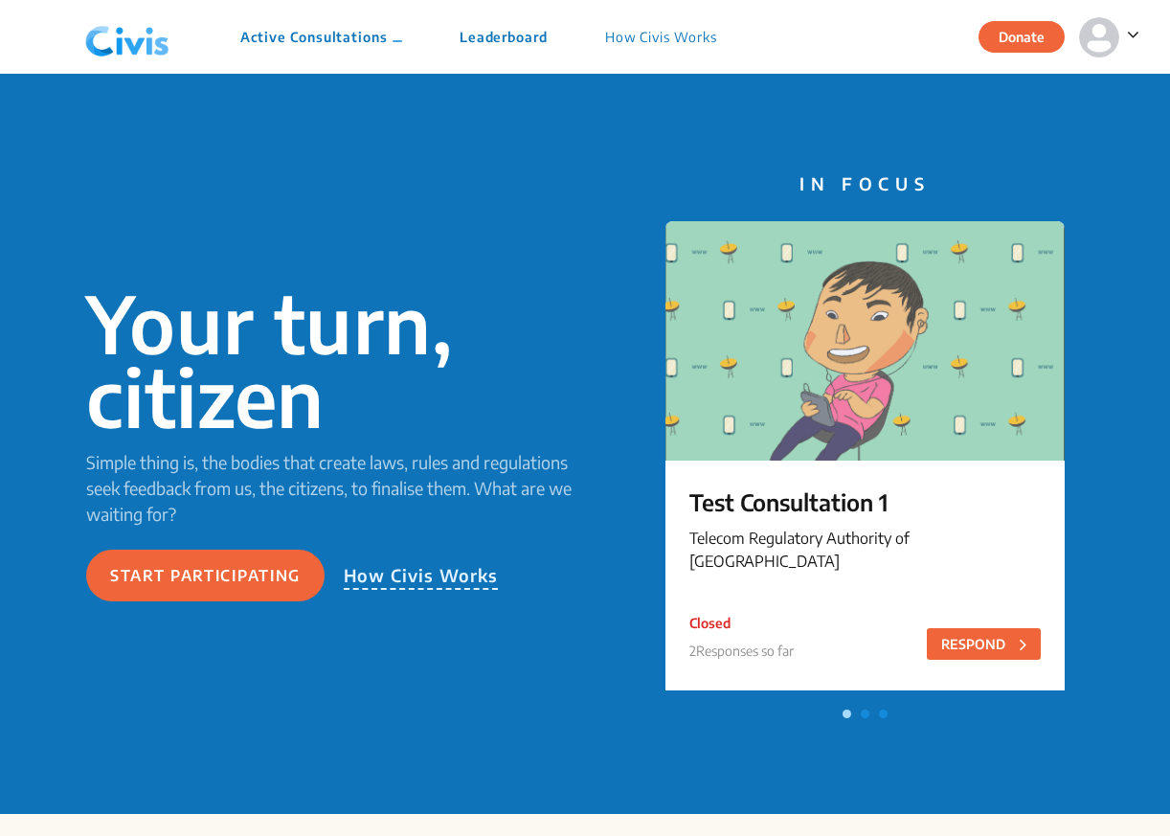
click at [1131, 38] on icon at bounding box center [1133, 34] width 12 height 19
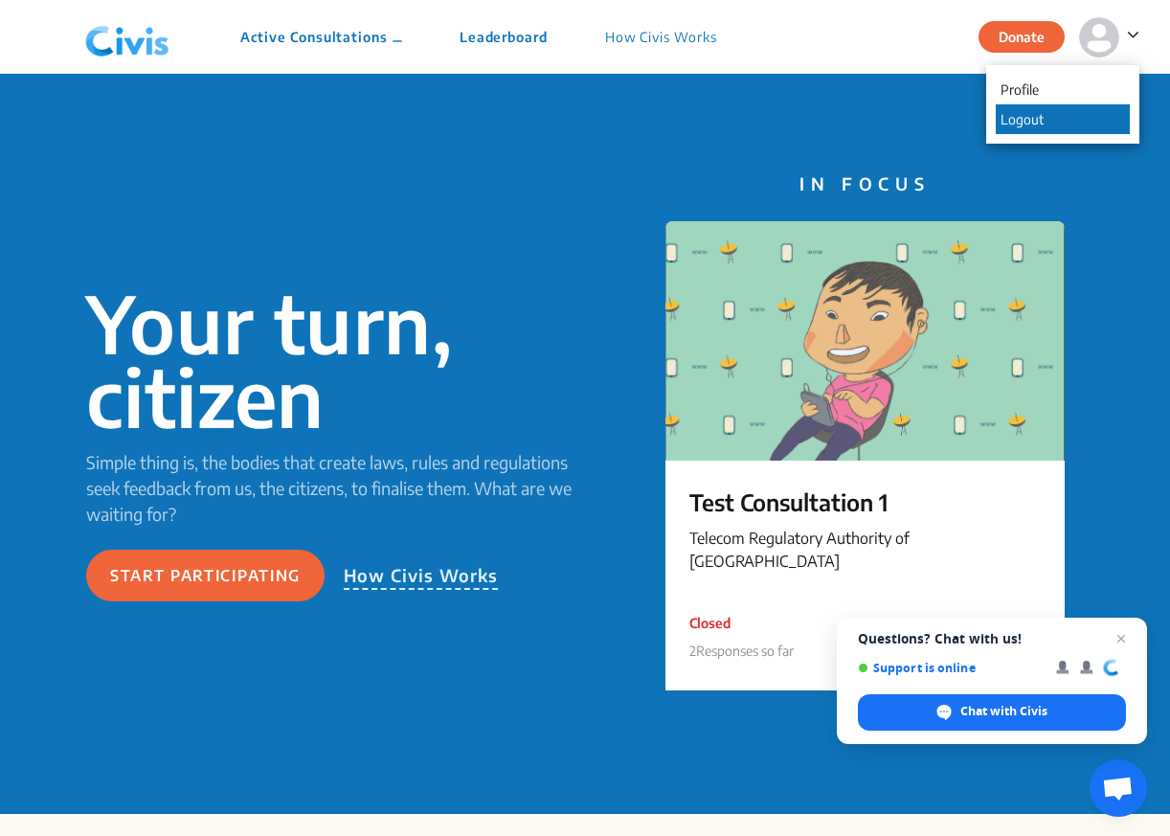
click at [1075, 114] on p "Logout" at bounding box center [1063, 119] width 134 height 30
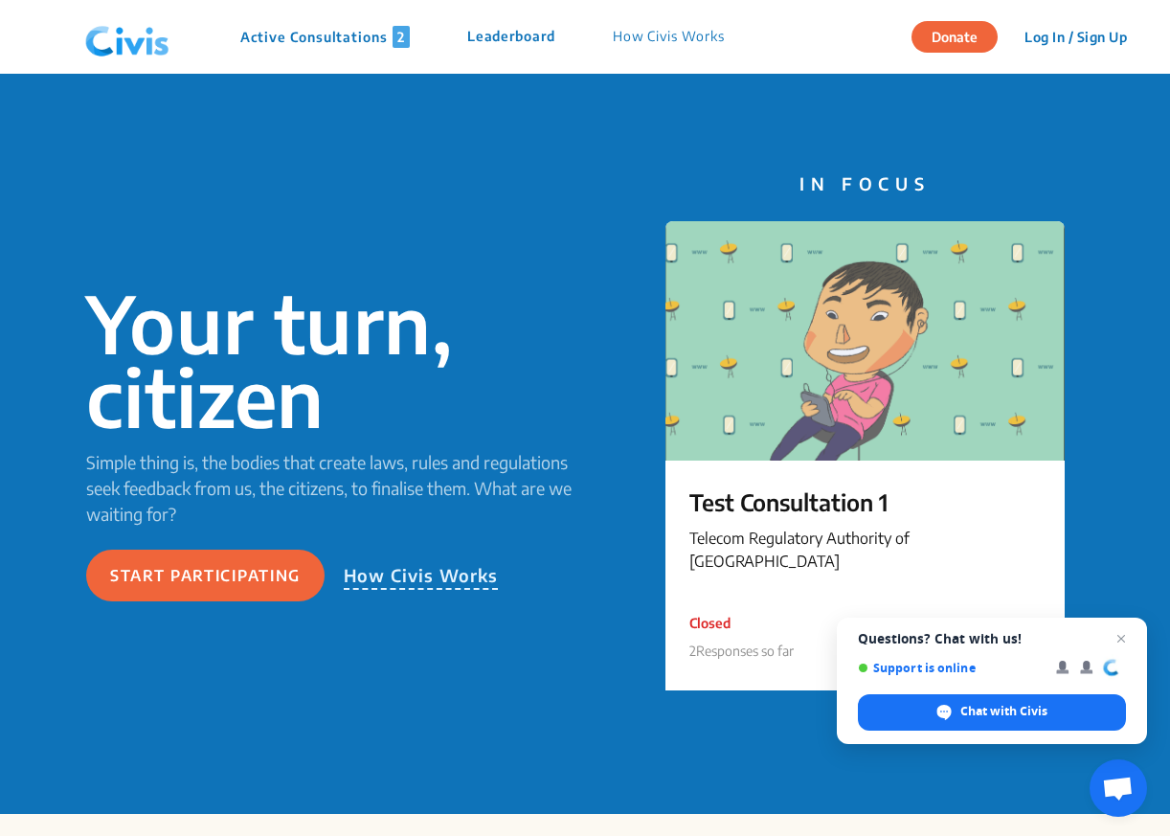
click at [1064, 25] on button "Log In / Sign Up" at bounding box center [1075, 37] width 127 height 30
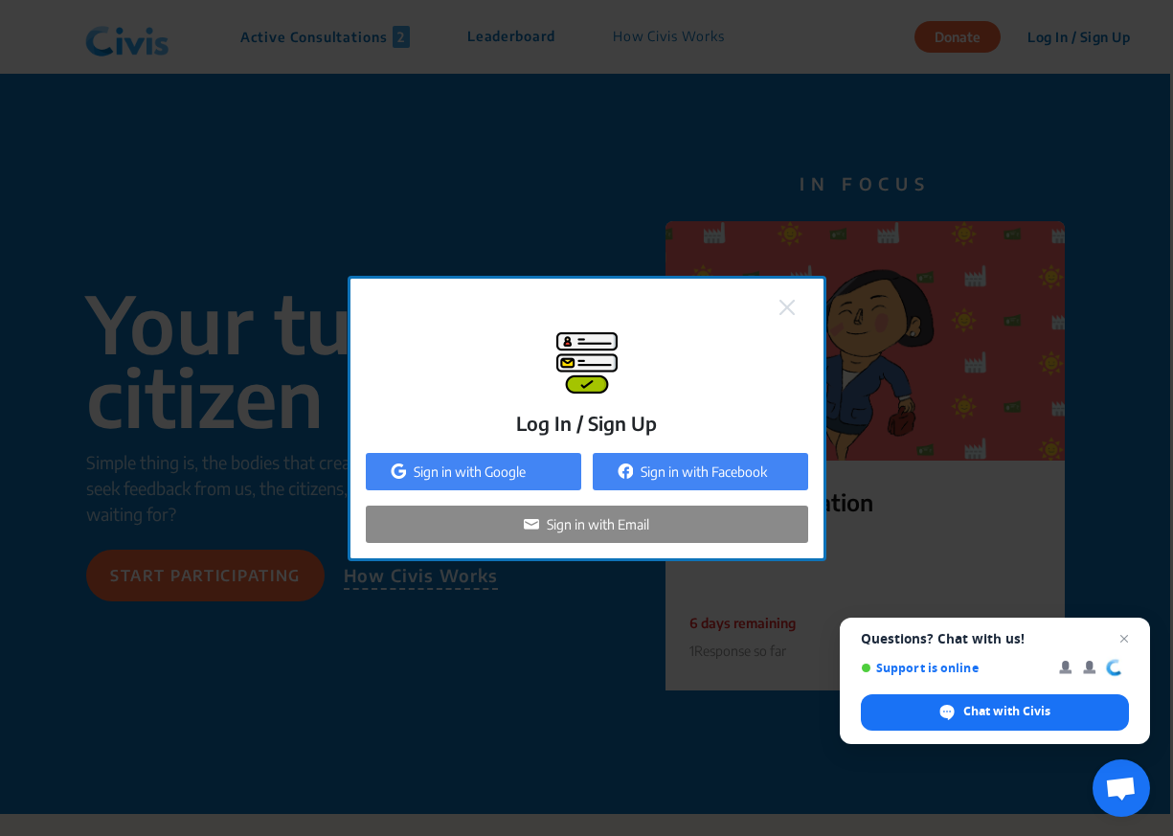
click at [524, 528] on img at bounding box center [531, 523] width 15 height 15
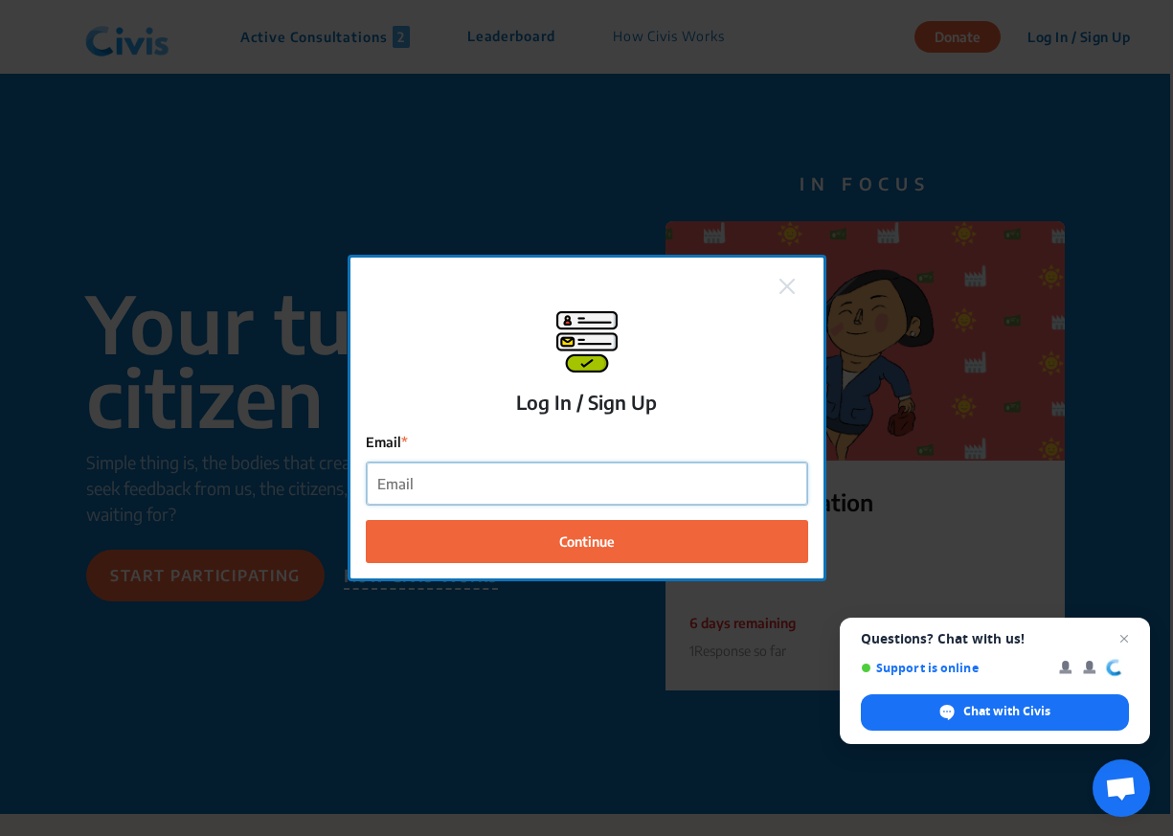
click at [514, 489] on input "Email" at bounding box center [587, 484] width 441 height 43
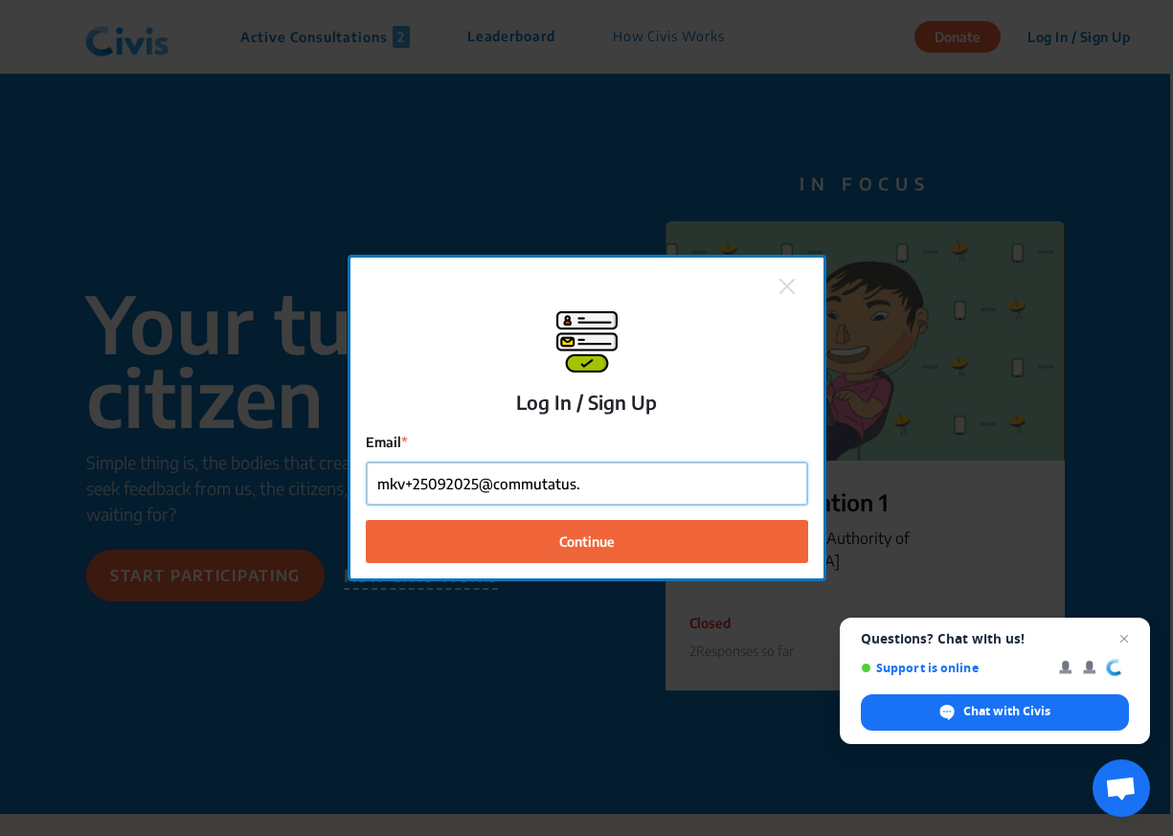
click at [604, 486] on input "mkv+25092025@commutatus." at bounding box center [587, 484] width 441 height 43
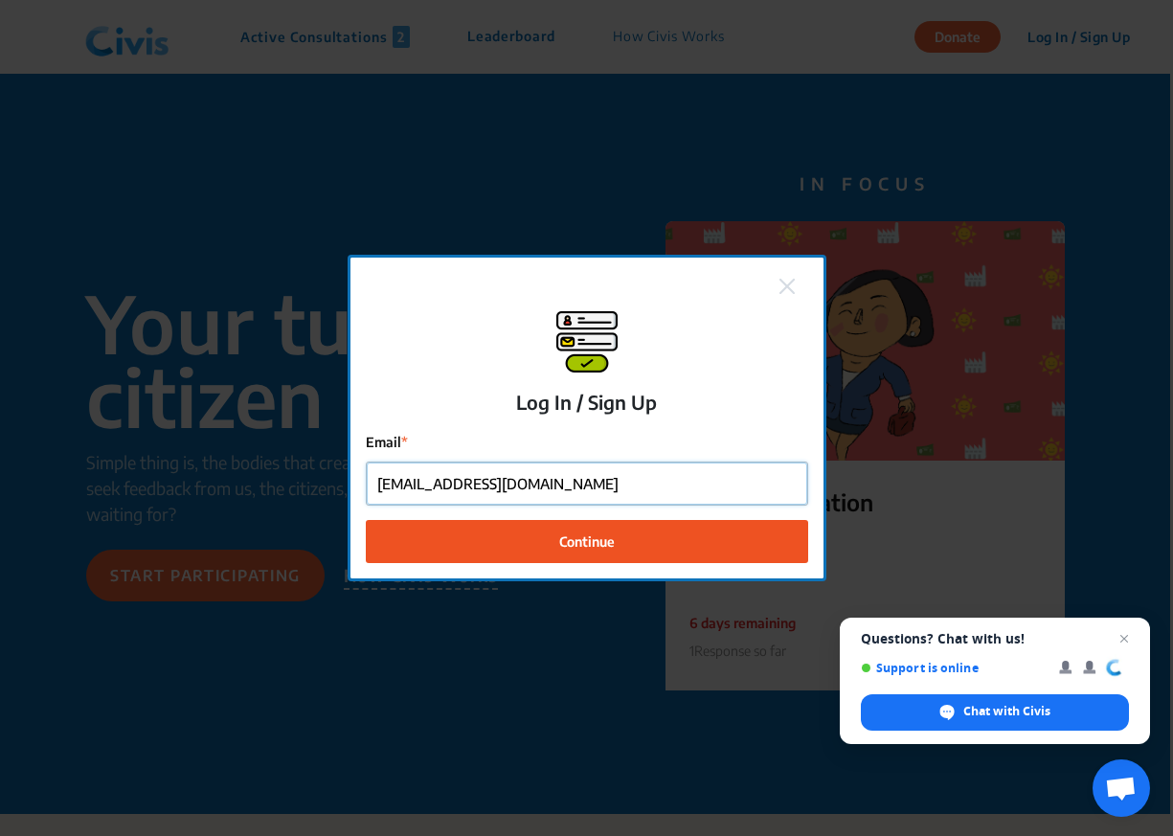
type input "mkv+25092025@commutatus.com"
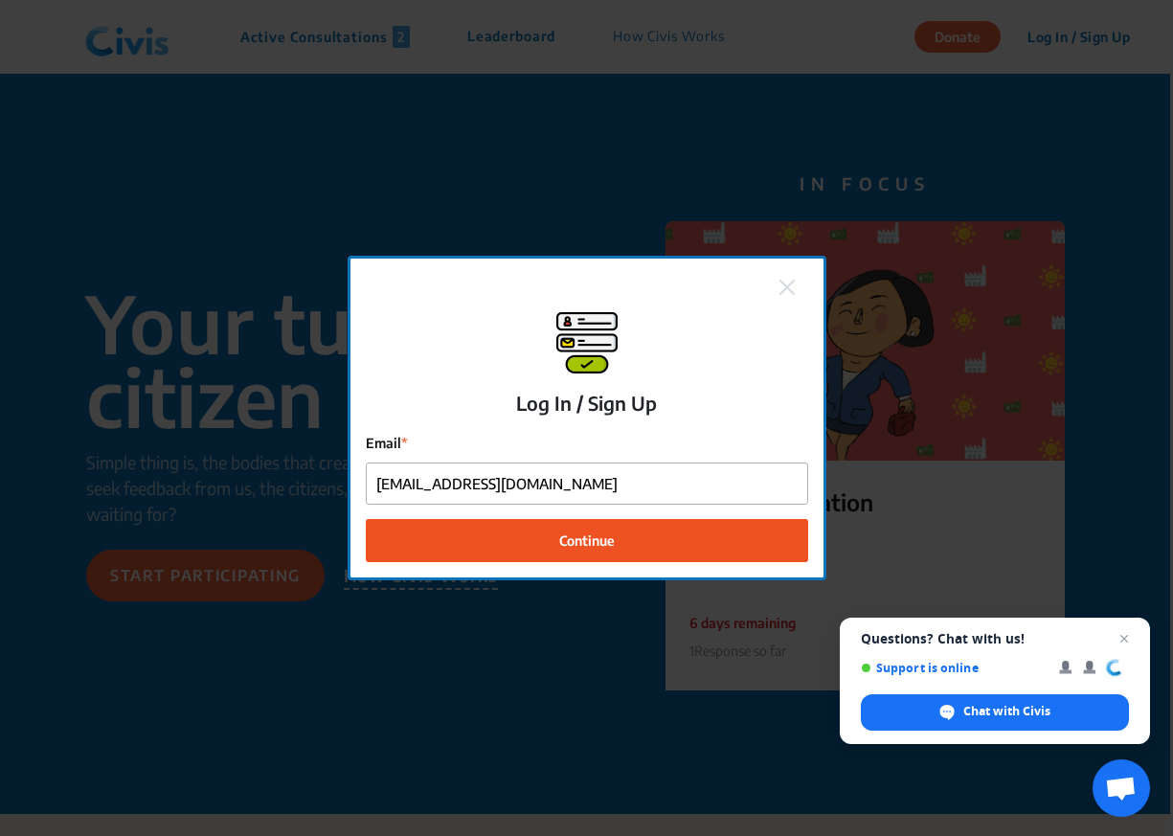
click at [586, 529] on button "Continue" at bounding box center [587, 540] width 442 height 43
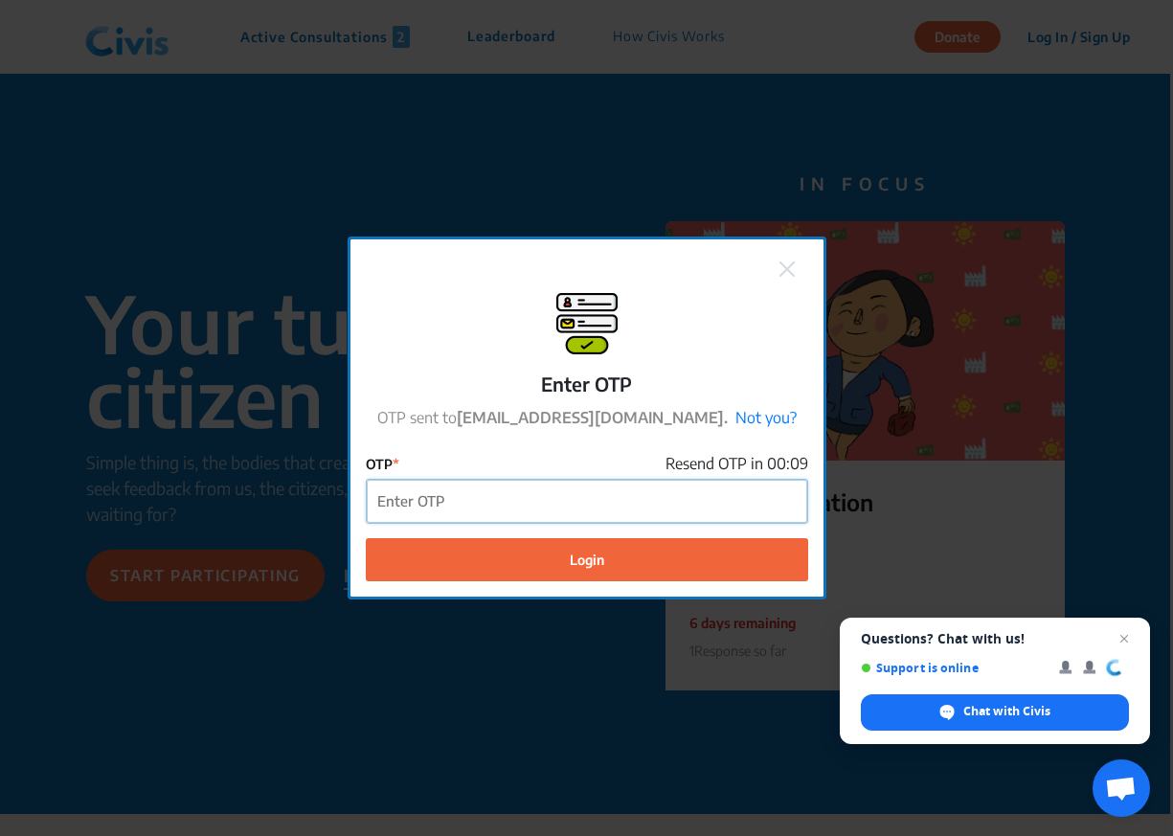
click at [581, 508] on input "OTP" at bounding box center [587, 501] width 441 height 43
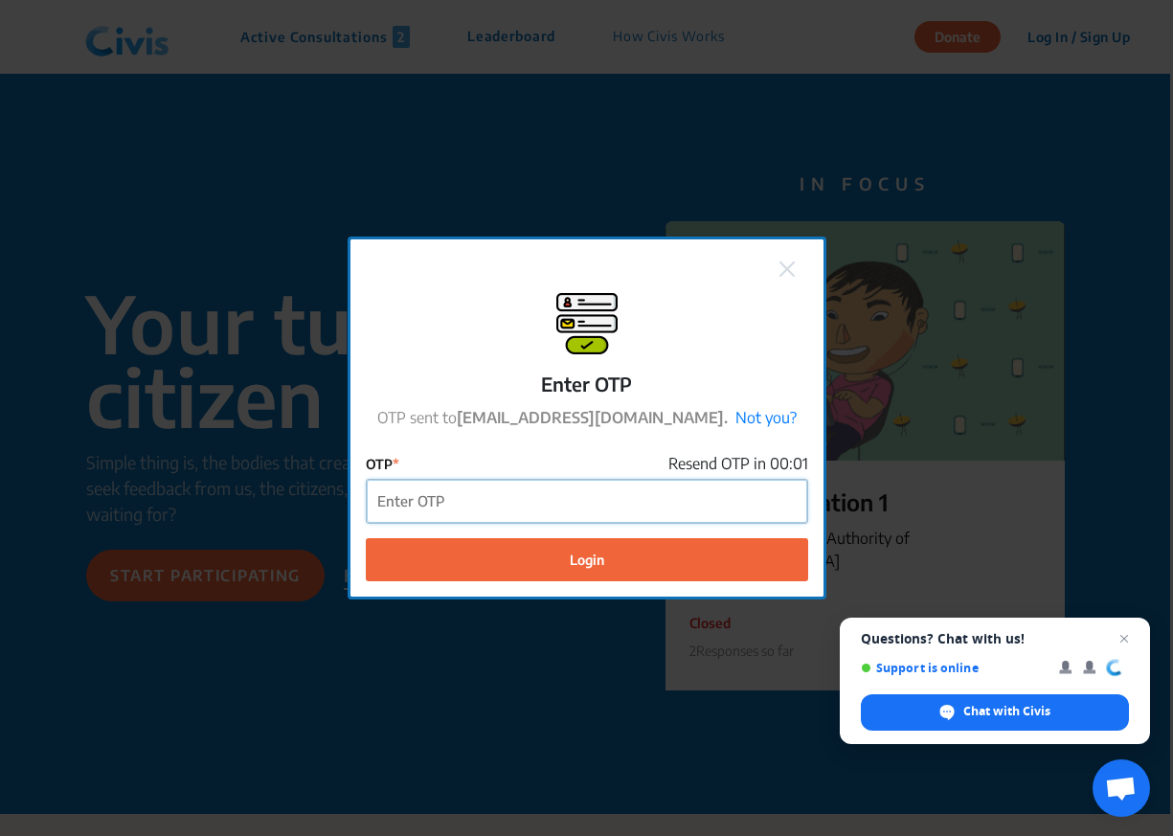
paste input "527601"
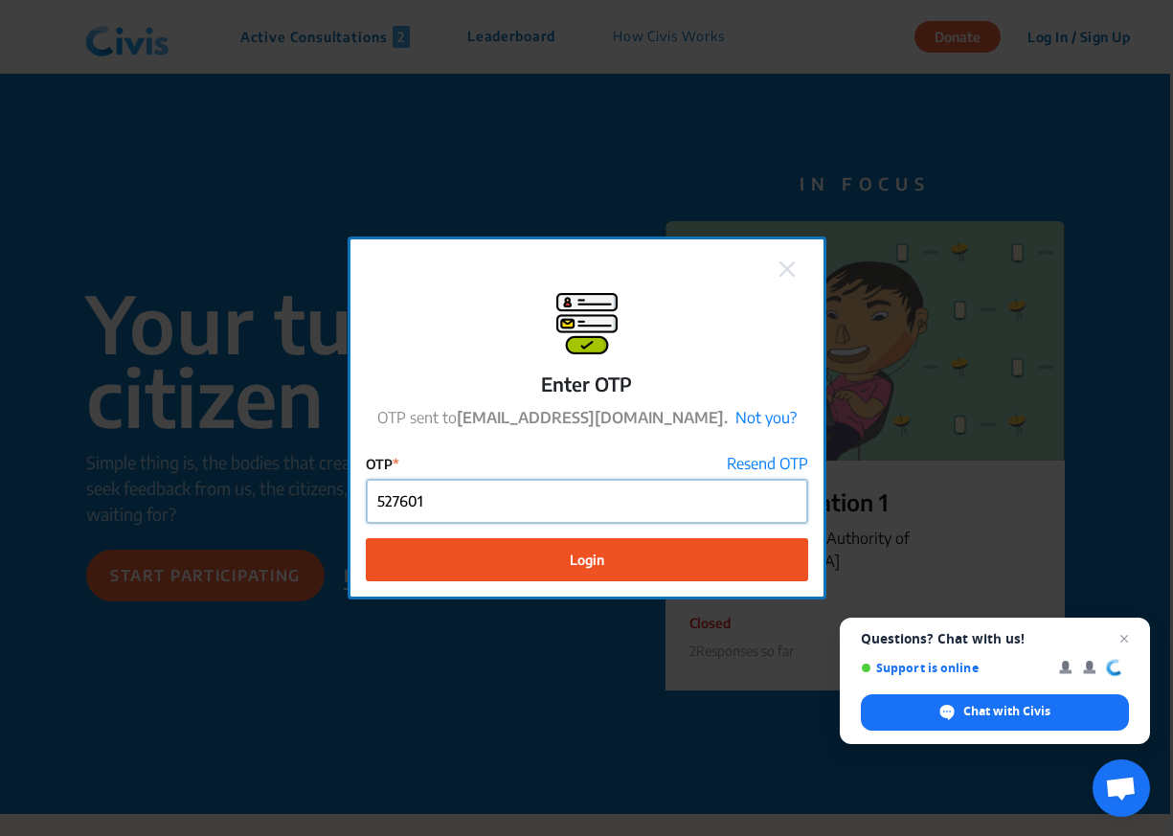
type input "527601"
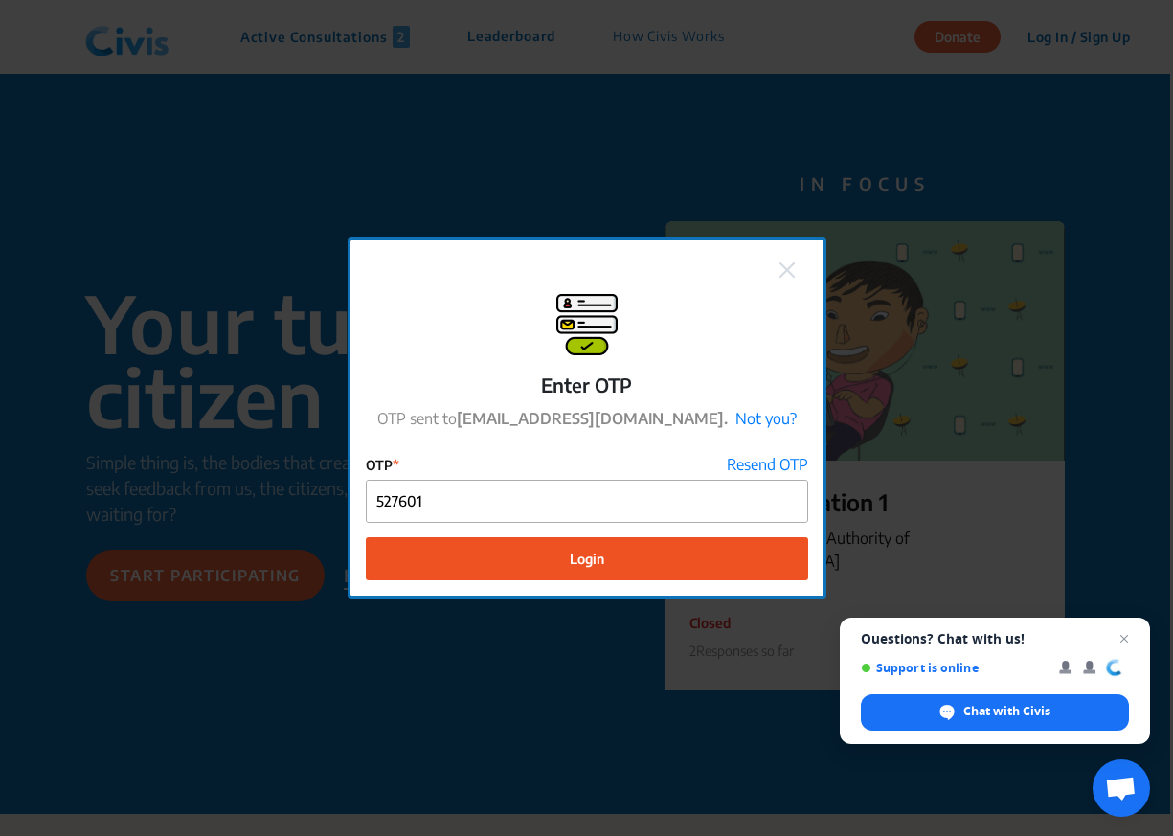
click at [498, 554] on button "Login" at bounding box center [587, 558] width 442 height 43
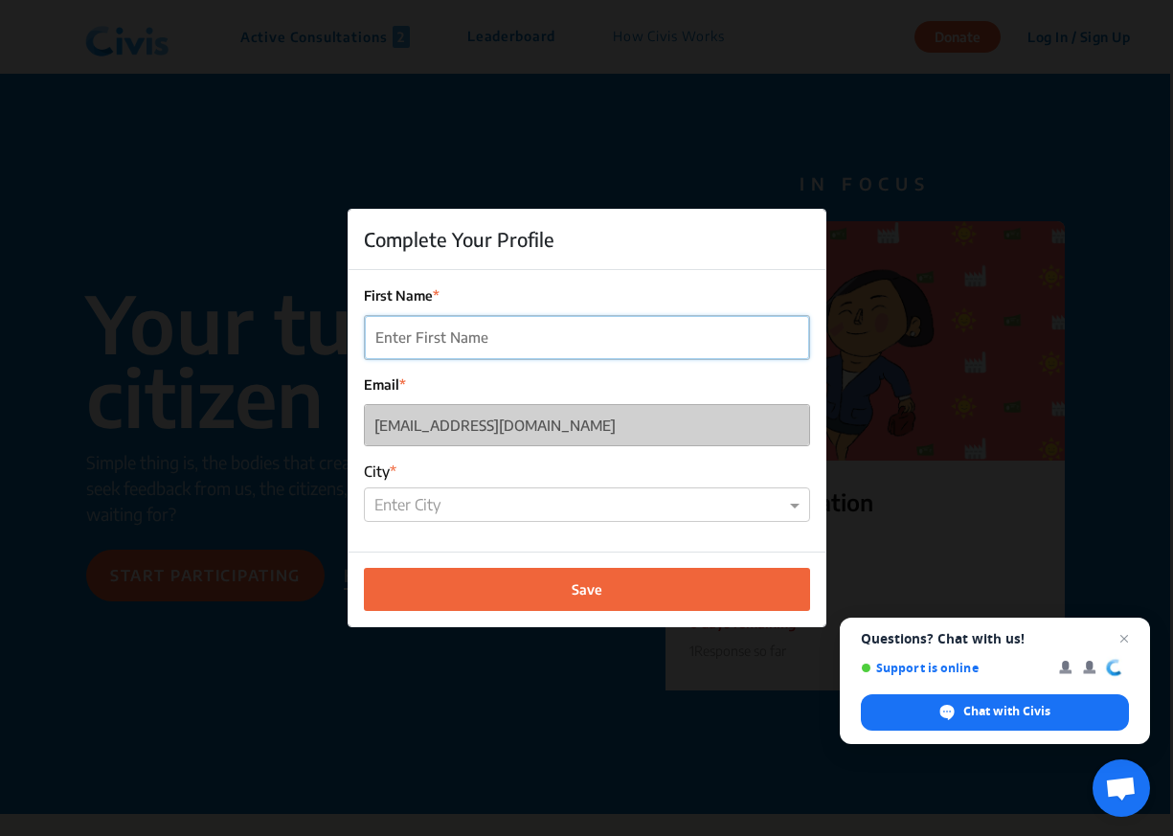
click at [487, 348] on input "First Name" at bounding box center [587, 337] width 444 height 43
type input "Test"
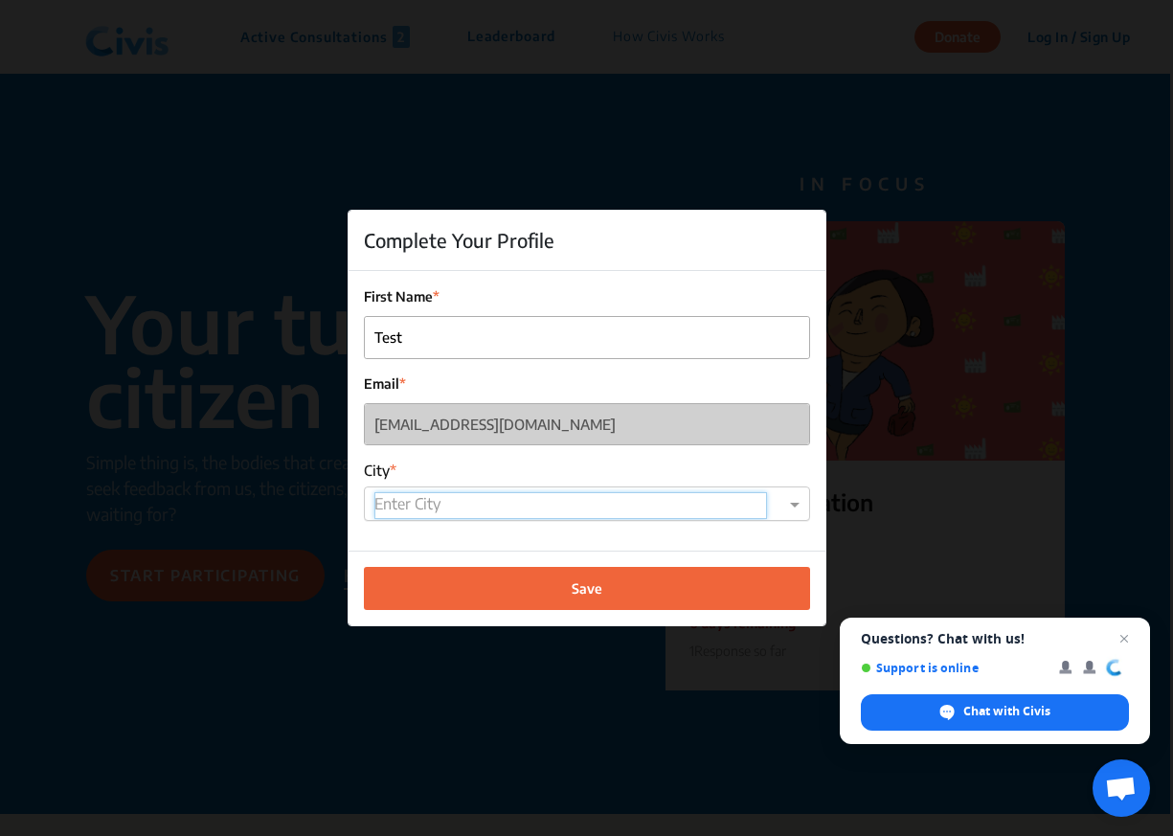
click at [438, 503] on input "text" at bounding box center [570, 505] width 393 height 27
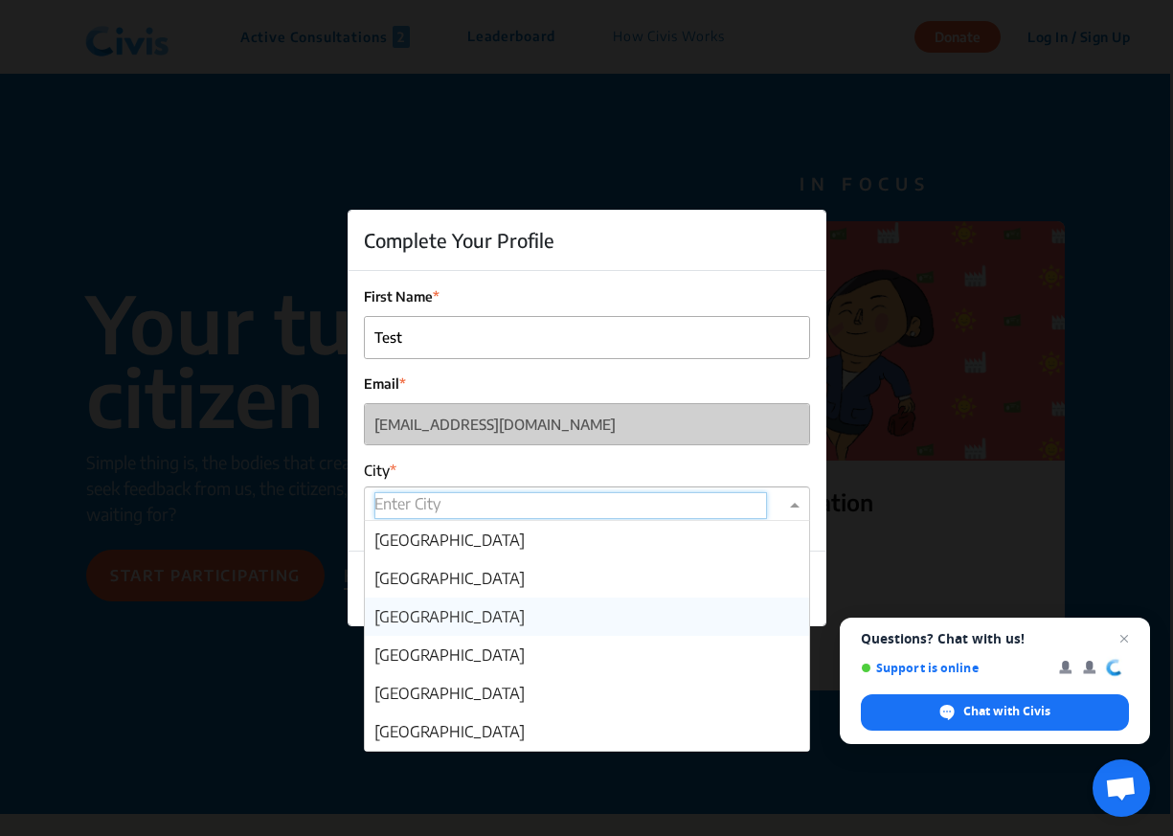
click at [436, 610] on span "Bengaluru" at bounding box center [449, 616] width 150 height 19
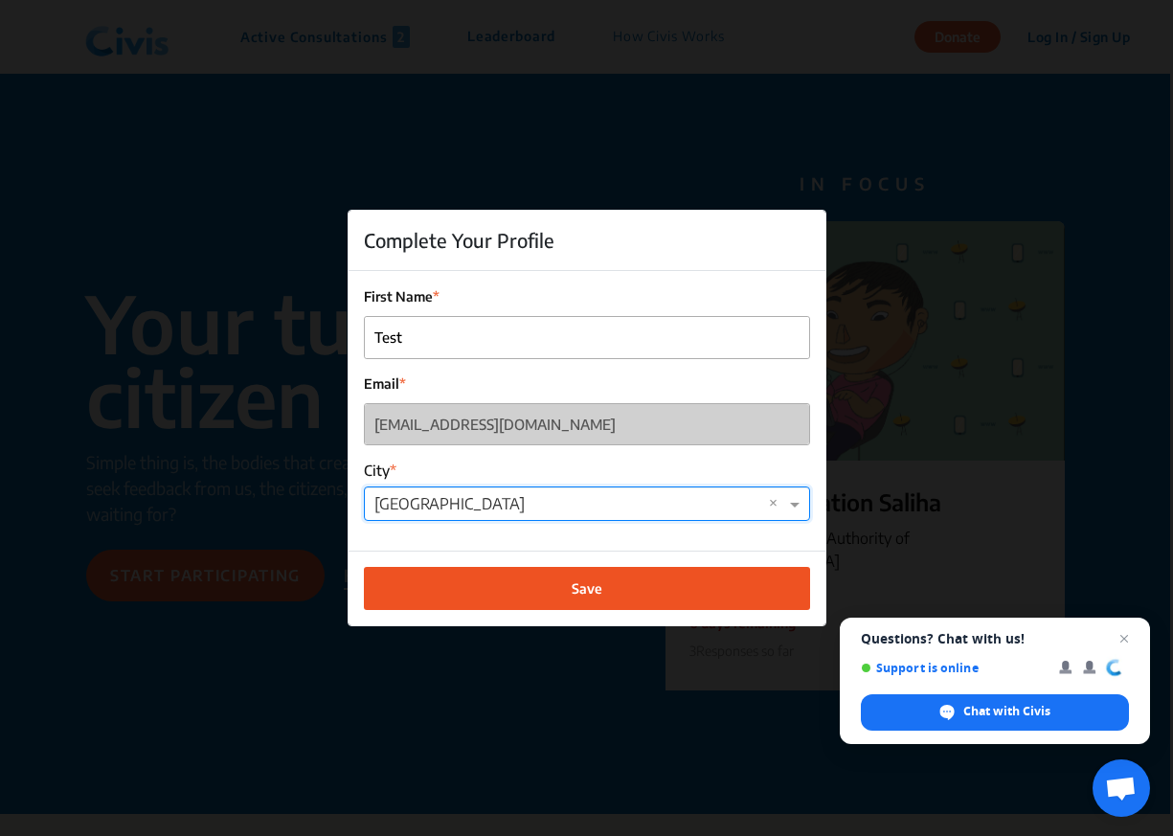
click at [441, 591] on button "Save" at bounding box center [587, 588] width 446 height 43
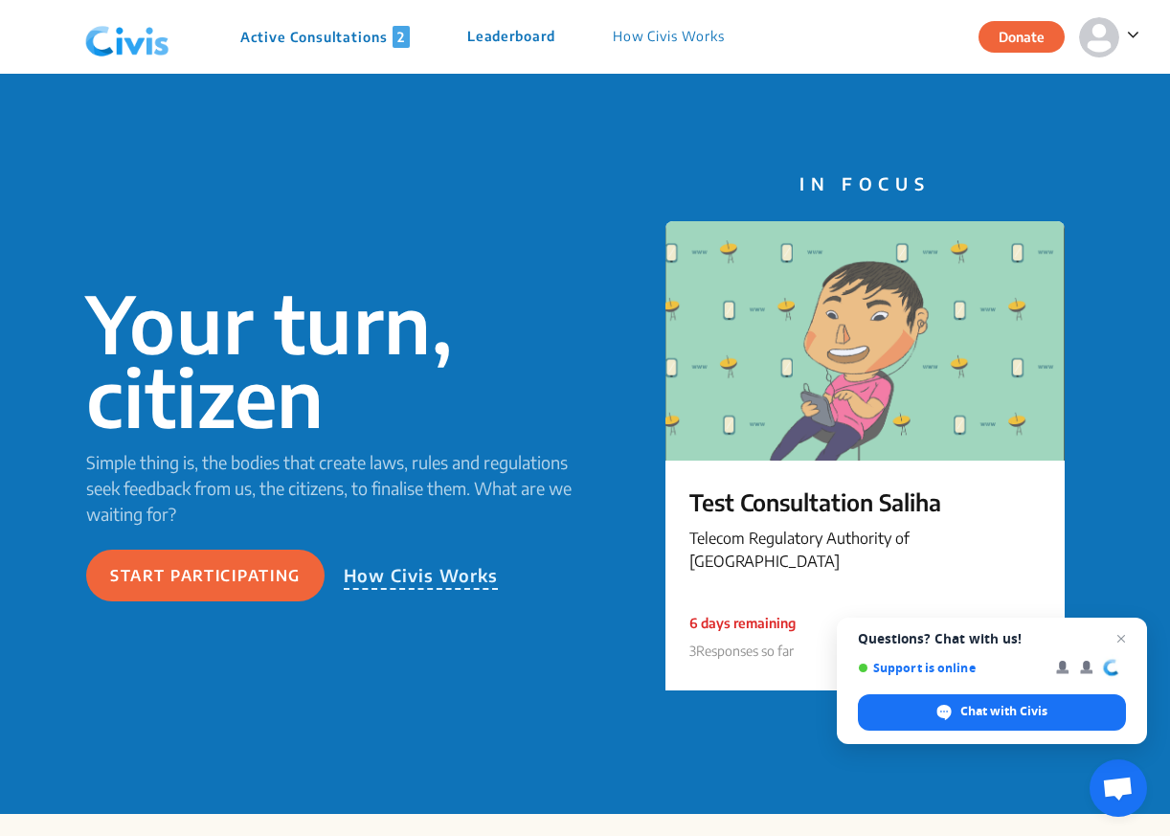
click at [1140, 34] on nav "Active Consultations 2 Leaderboard How Civis Works Donate" at bounding box center [585, 37] width 1170 height 74
click at [1128, 36] on icon at bounding box center [1133, 34] width 12 height 19
click at [1086, 81] on p "Profile" at bounding box center [1063, 90] width 134 height 30
